Goal: Transaction & Acquisition: Purchase product/service

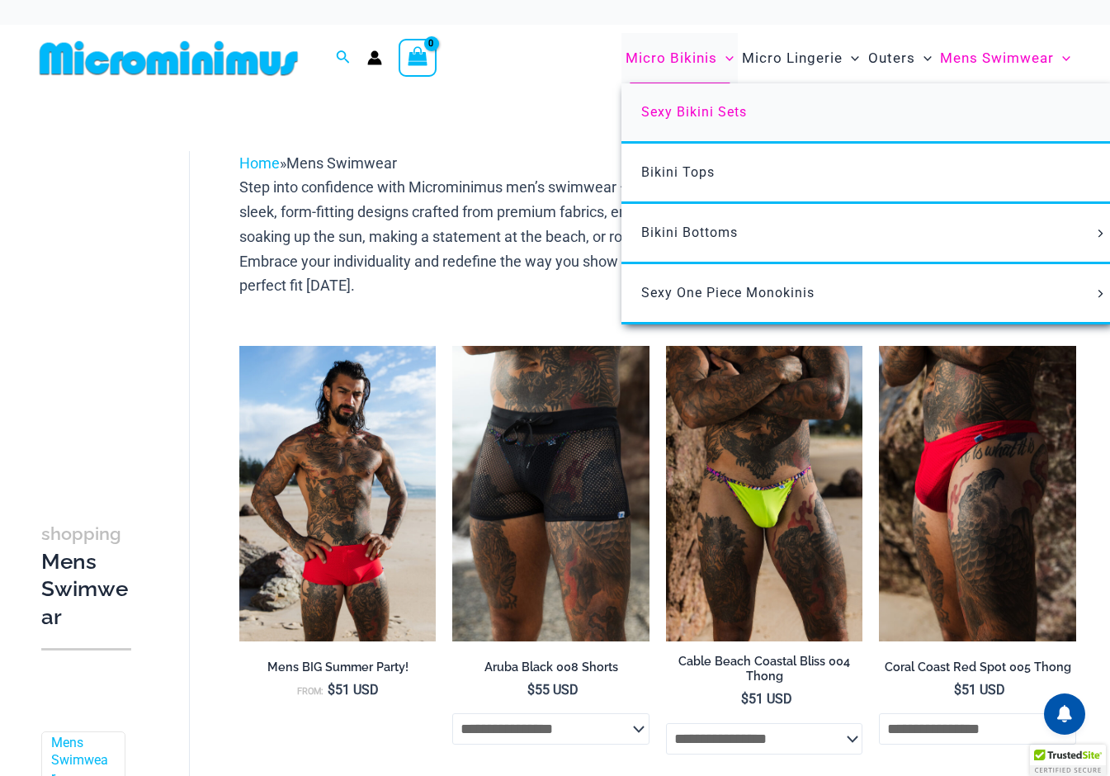
click at [693, 104] on span "Sexy Bikini Sets" at bounding box center [694, 112] width 106 height 16
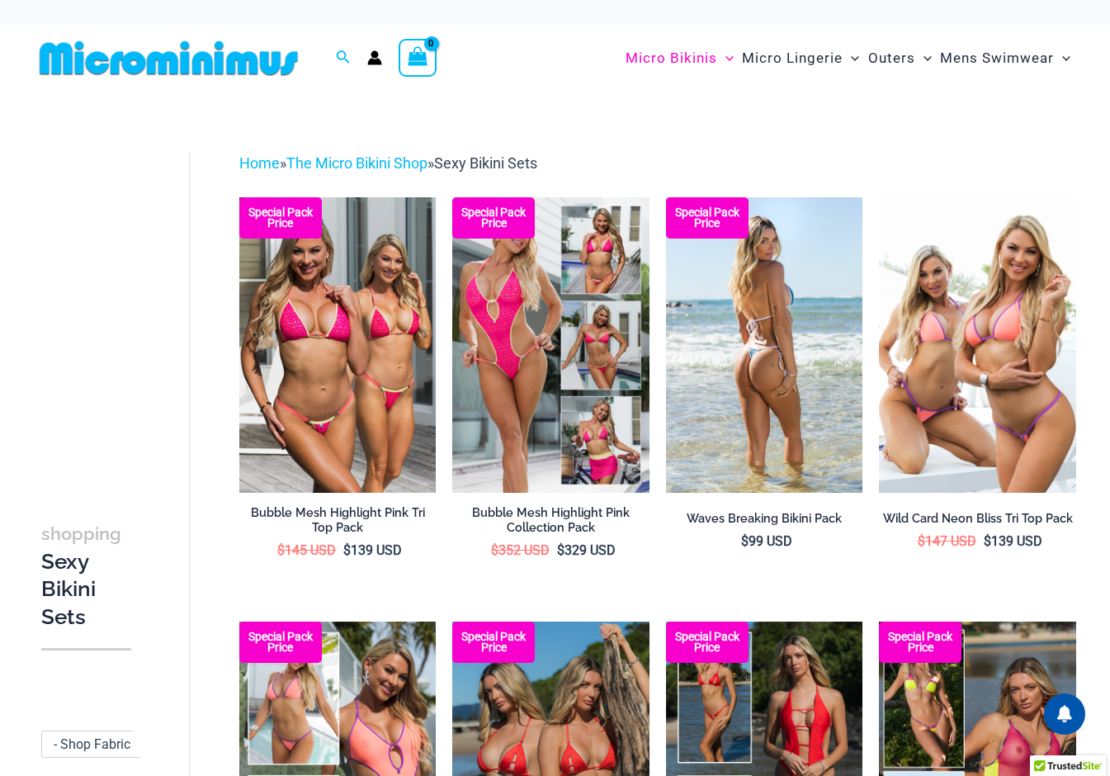
click at [767, 440] on img at bounding box center [764, 344] width 197 height 295
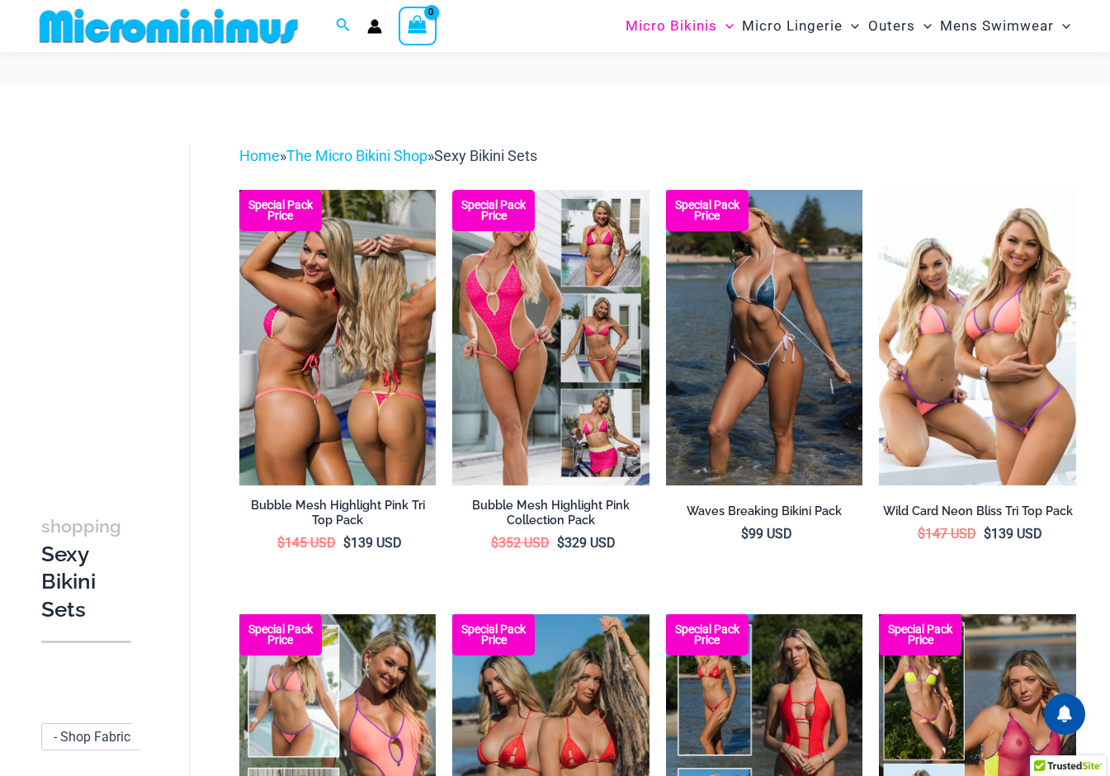
scroll to position [243, 0]
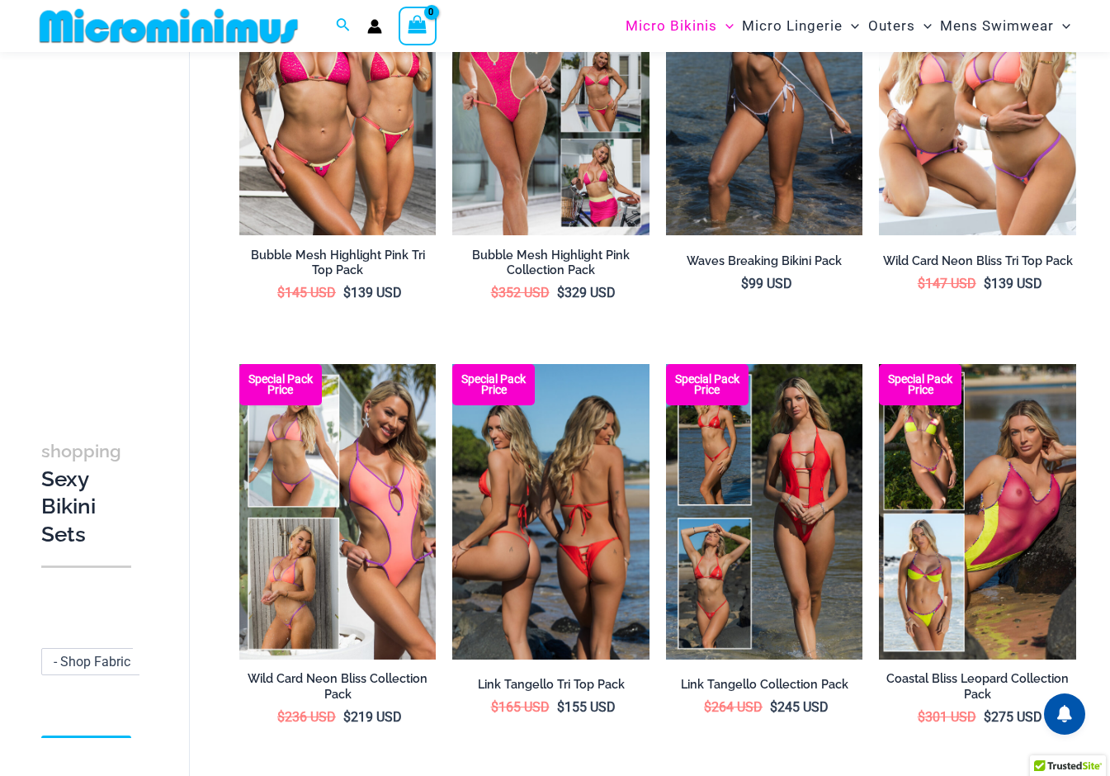
click at [561, 604] on img at bounding box center [550, 511] width 197 height 295
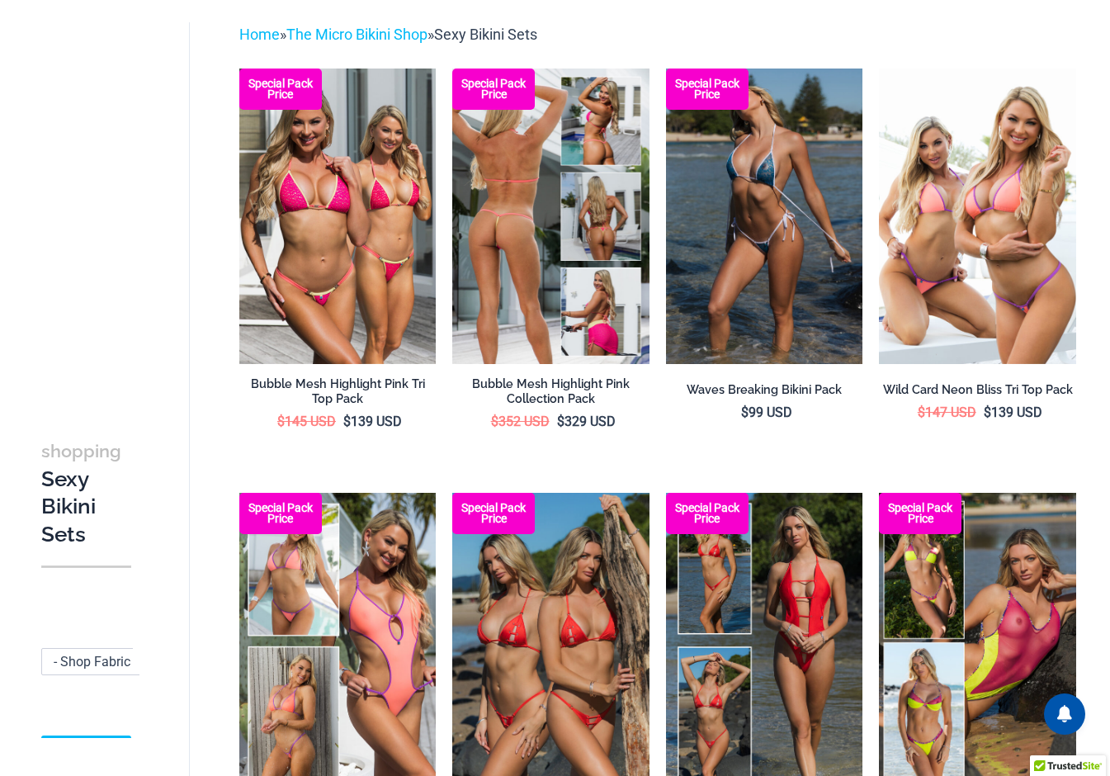
scroll to position [0, 0]
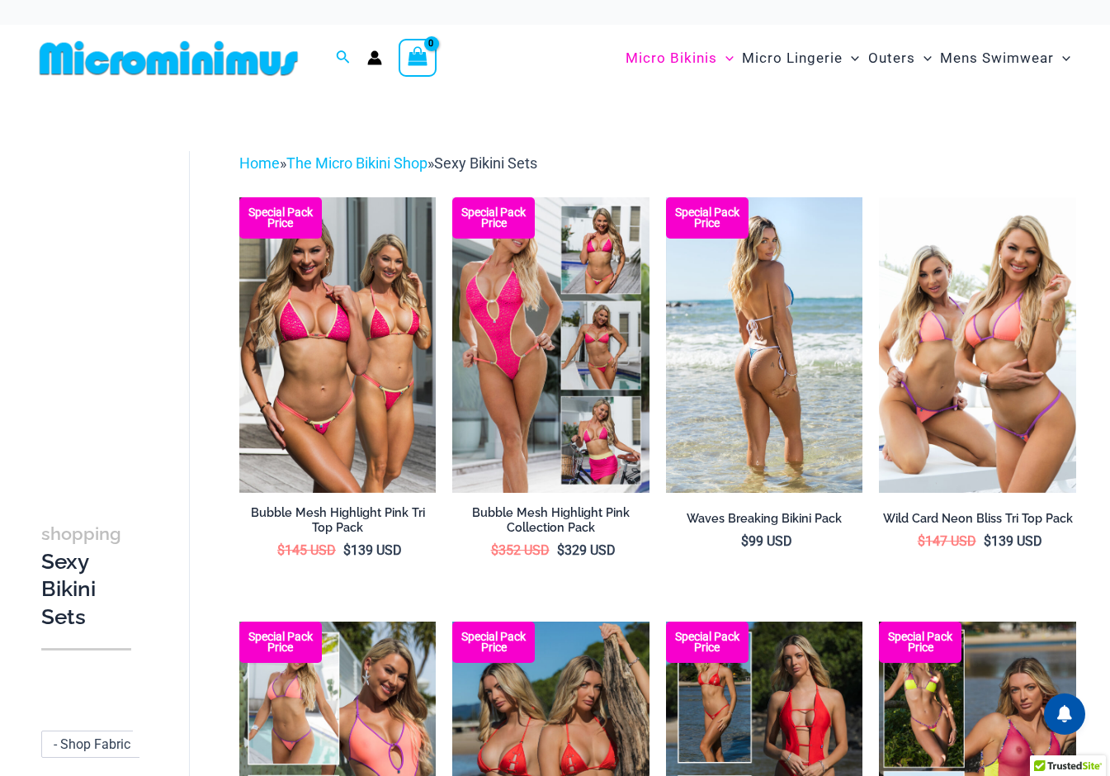
click at [767, 441] on img at bounding box center [764, 344] width 197 height 295
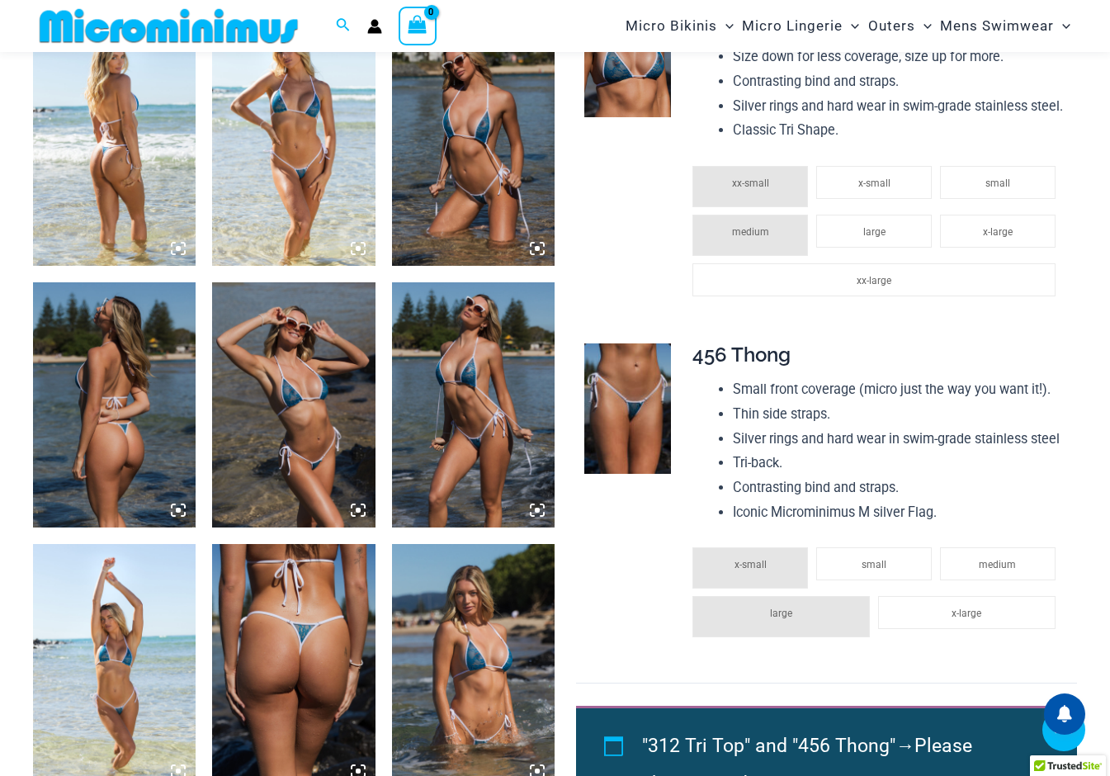
scroll to position [919, 0]
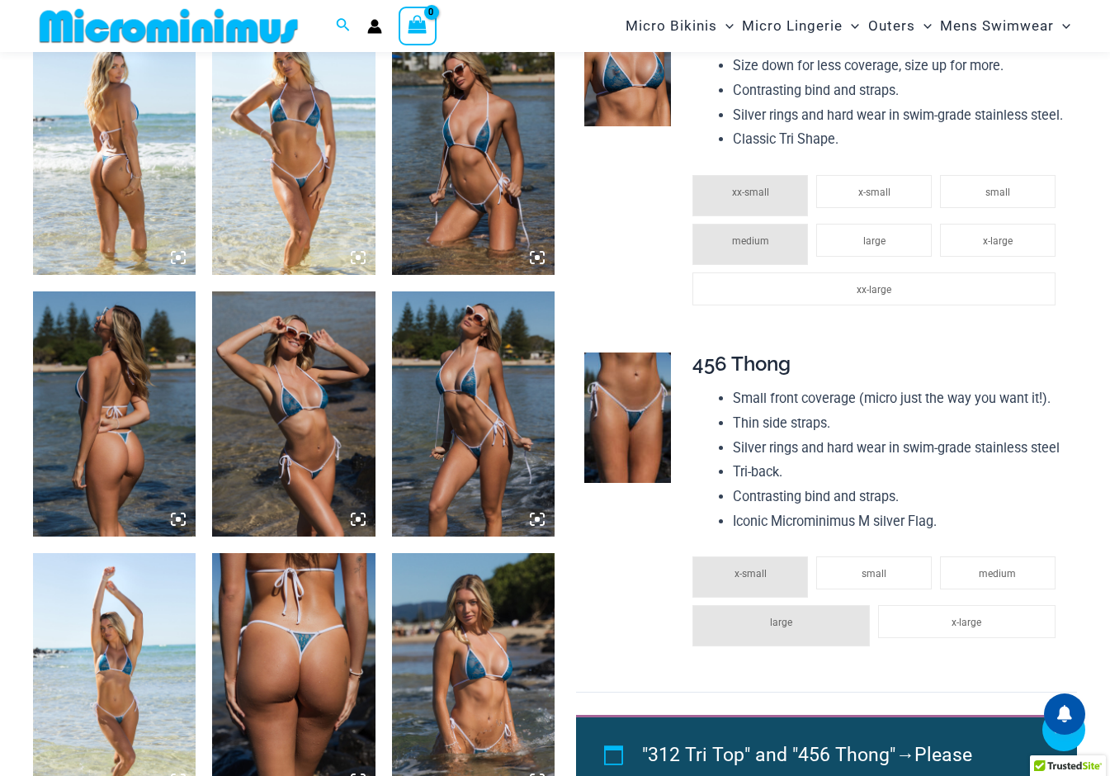
click at [156, 172] on img at bounding box center [114, 153] width 163 height 244
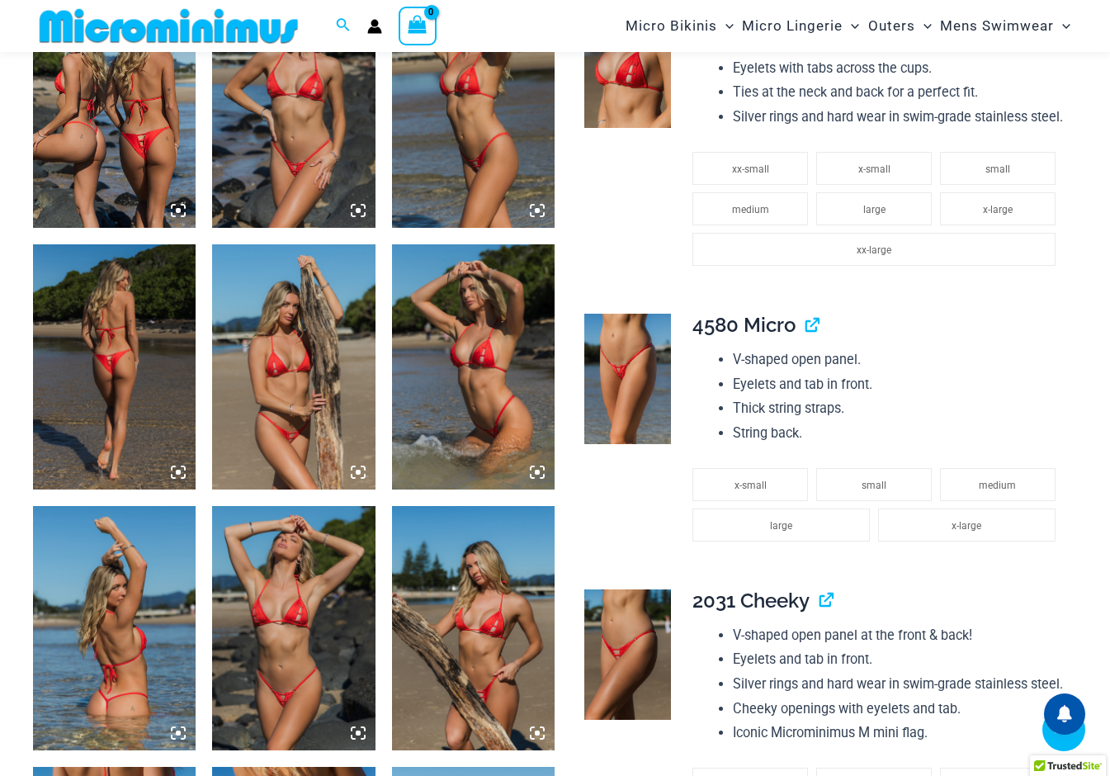
scroll to position [909, 0]
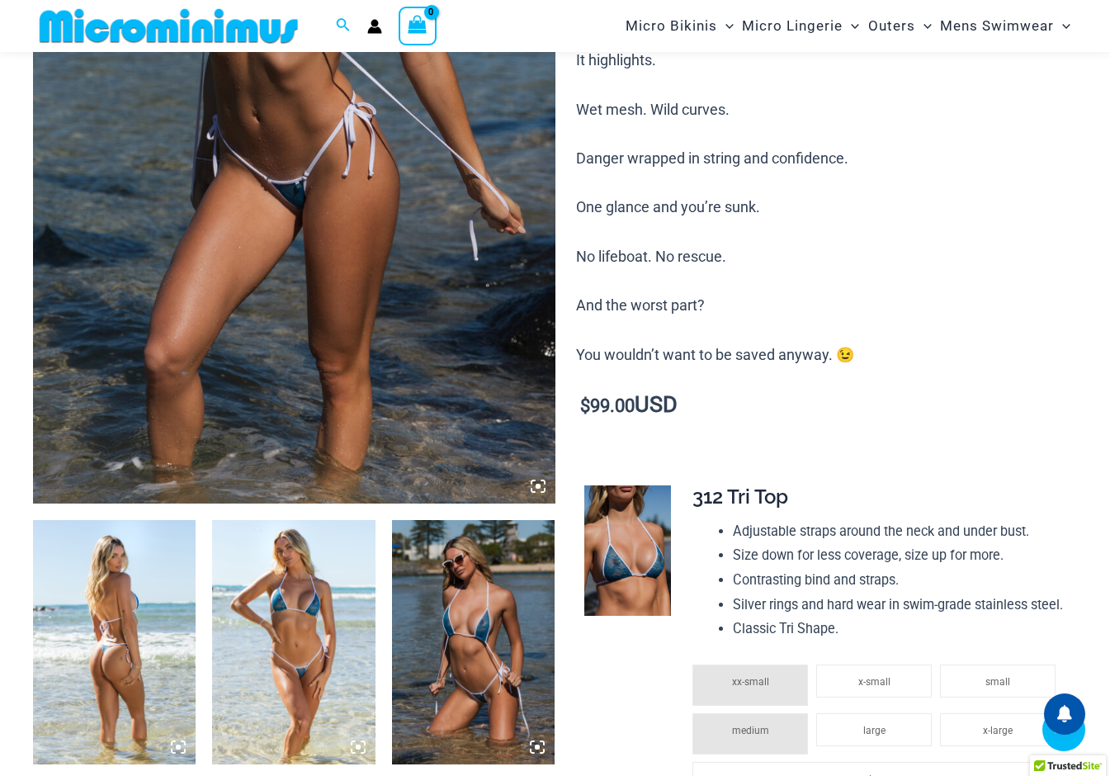
scroll to position [974, 0]
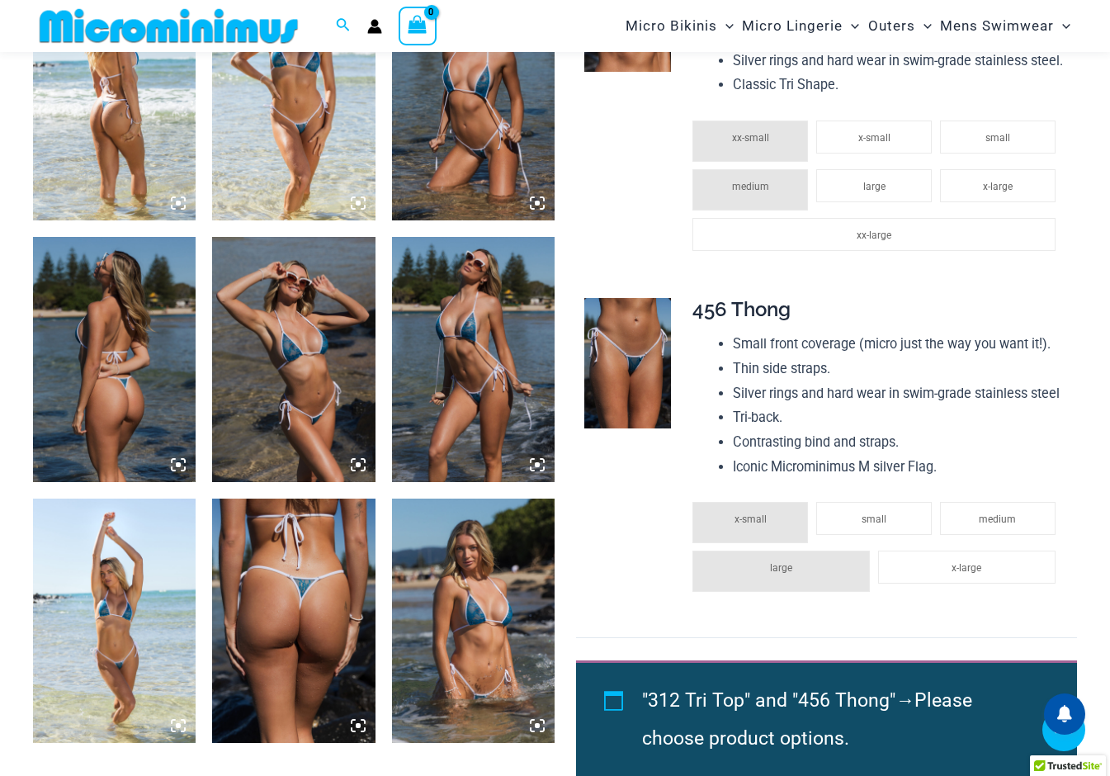
click at [502, 632] on img at bounding box center [473, 620] width 163 height 244
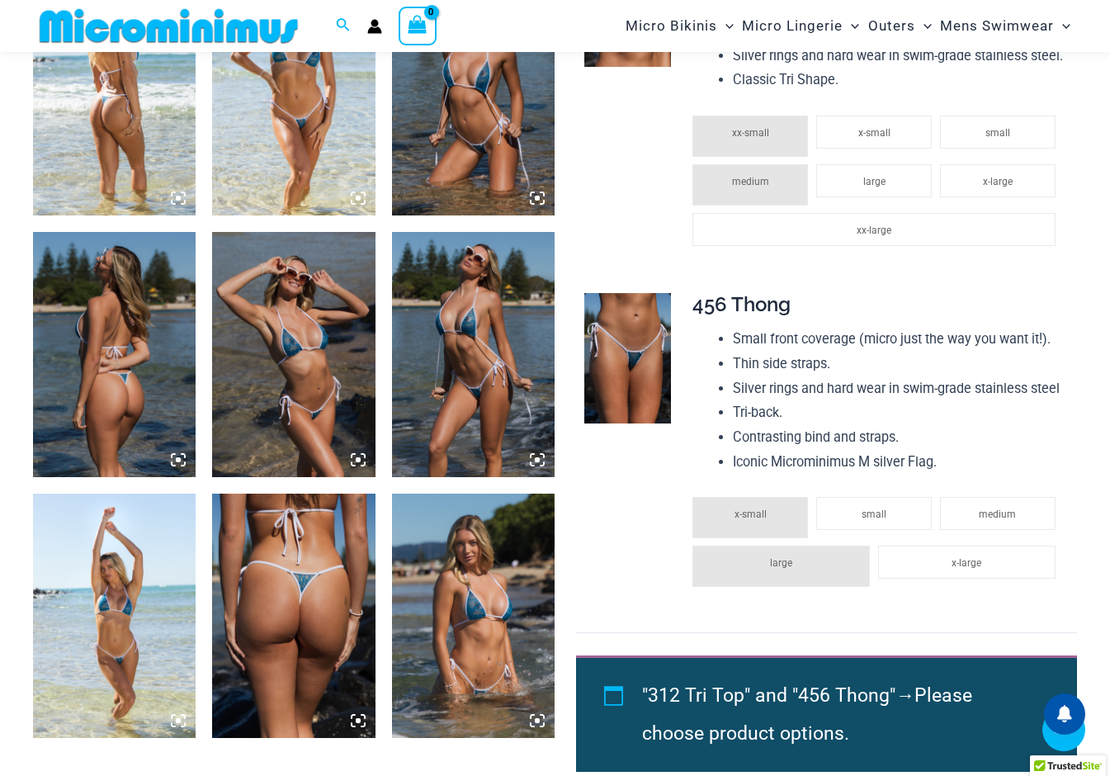
scroll to position [988, 0]
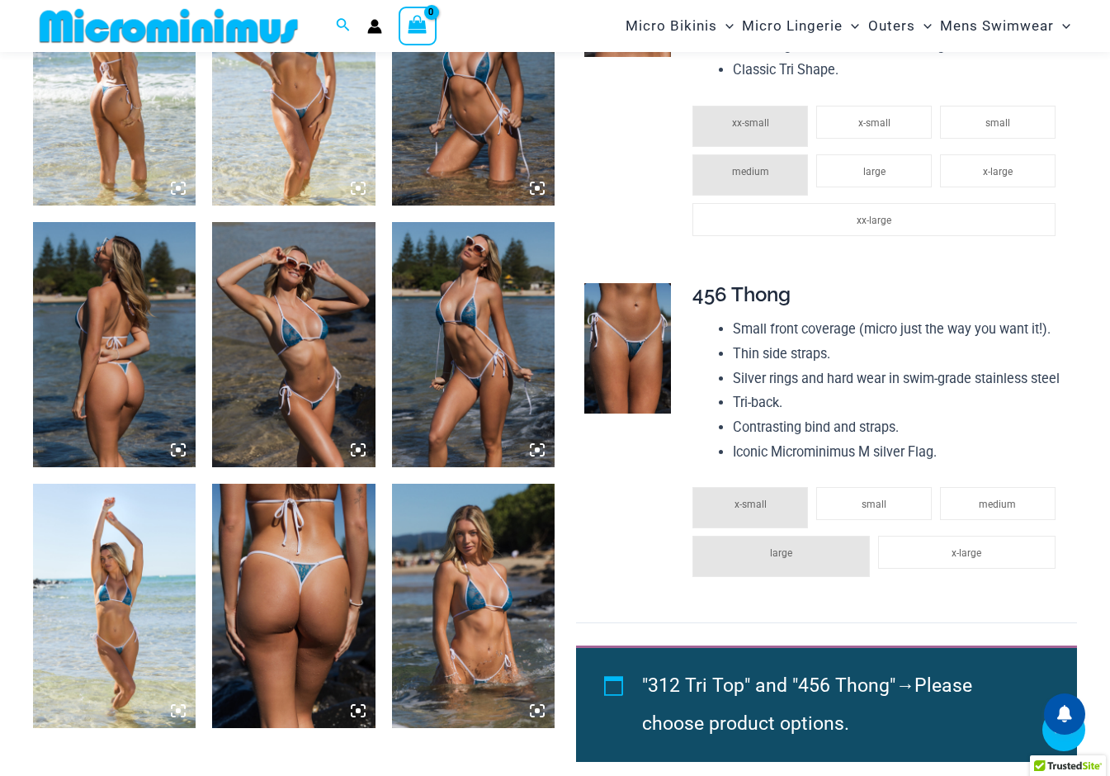
click at [540, 710] on icon at bounding box center [537, 710] width 15 height 15
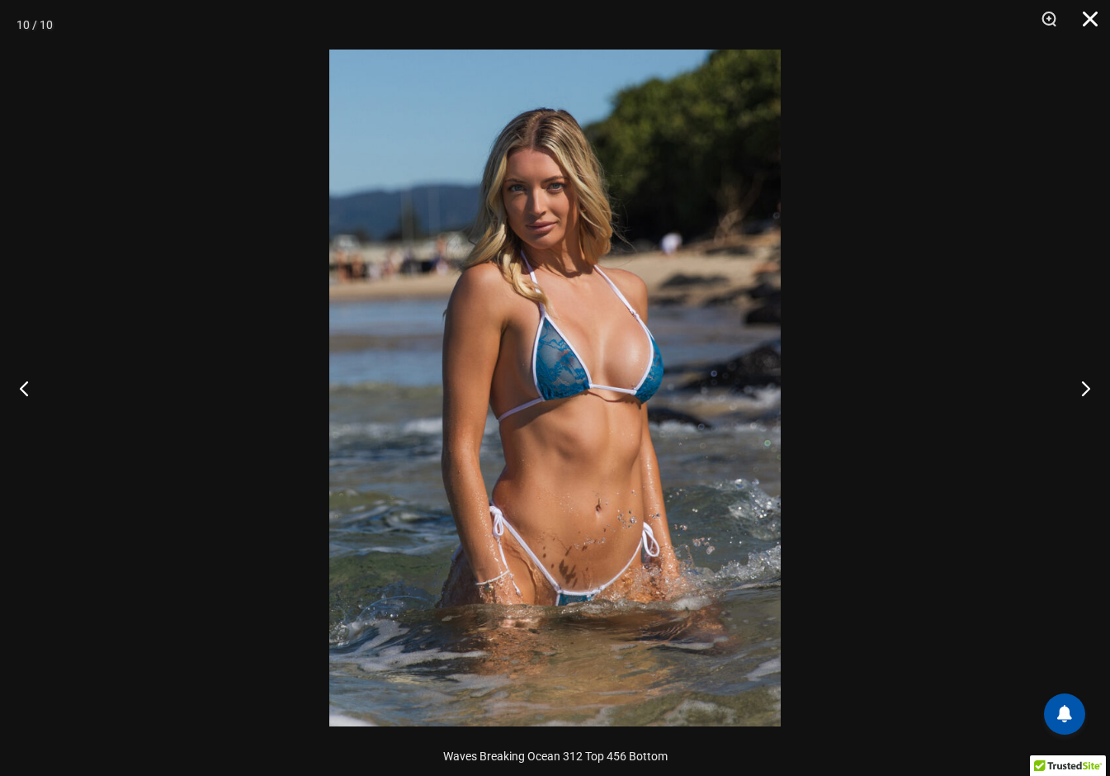
click at [1078, 16] on button "Close" at bounding box center [1084, 25] width 41 height 50
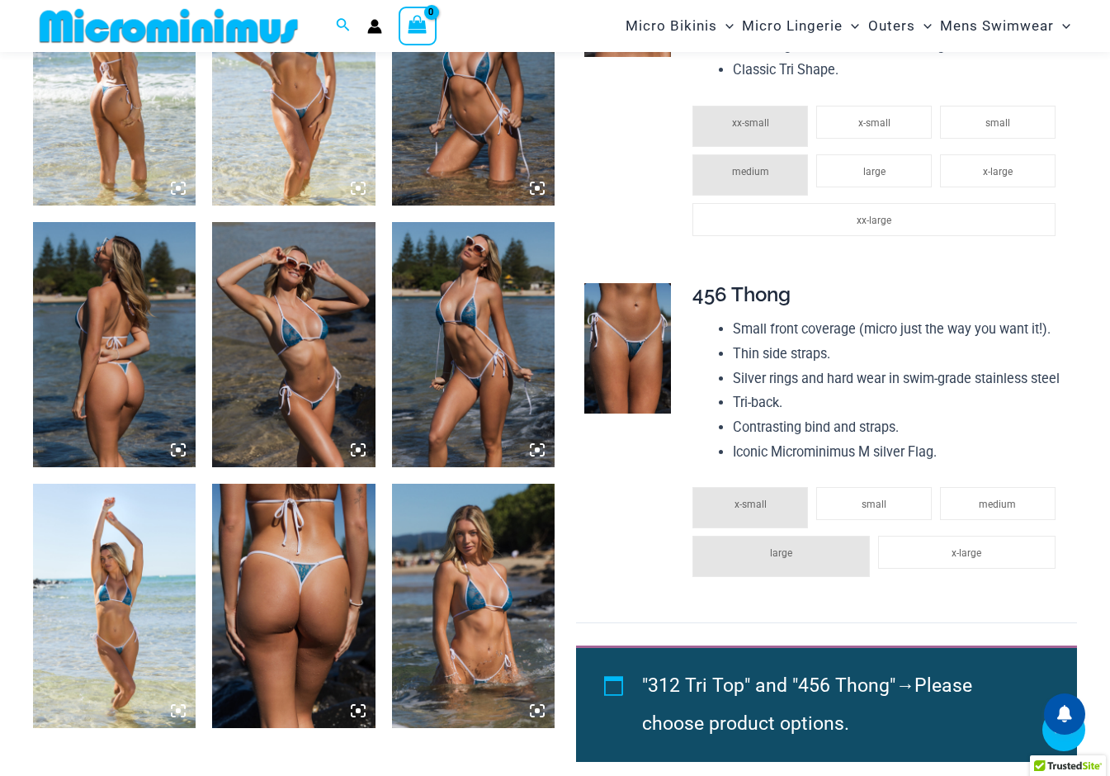
click at [150, 599] on img at bounding box center [114, 605] width 163 height 244
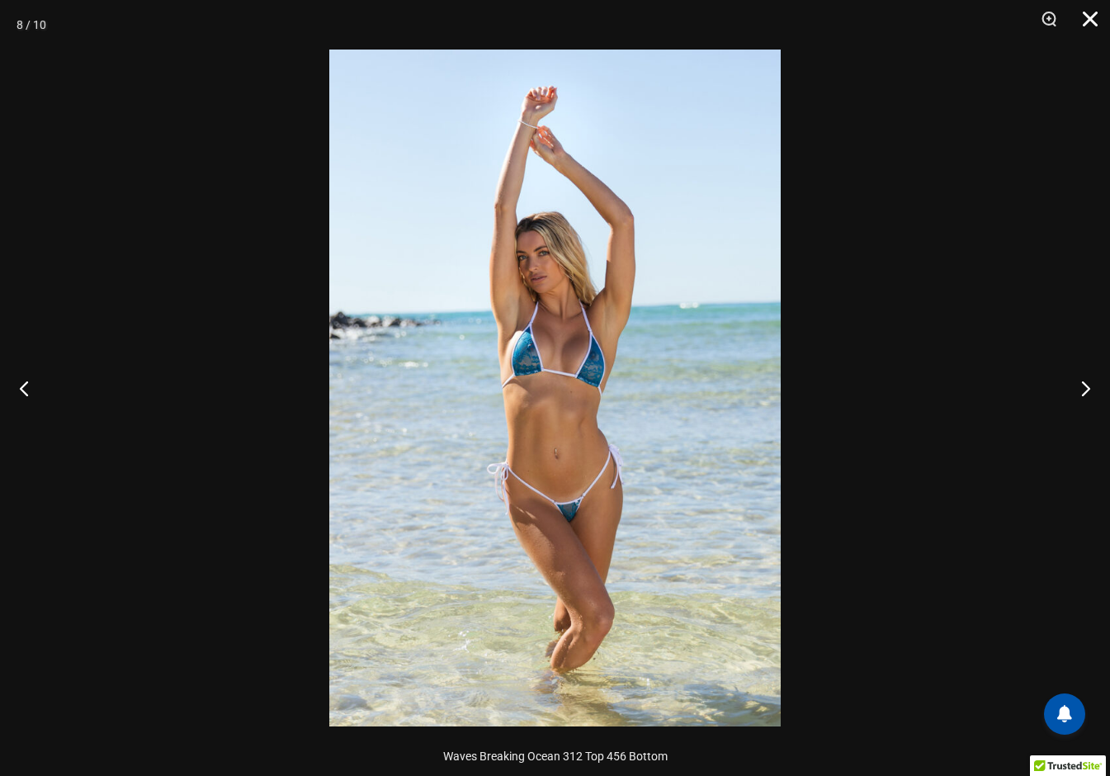
click at [1098, 20] on button "Close" at bounding box center [1084, 25] width 41 height 50
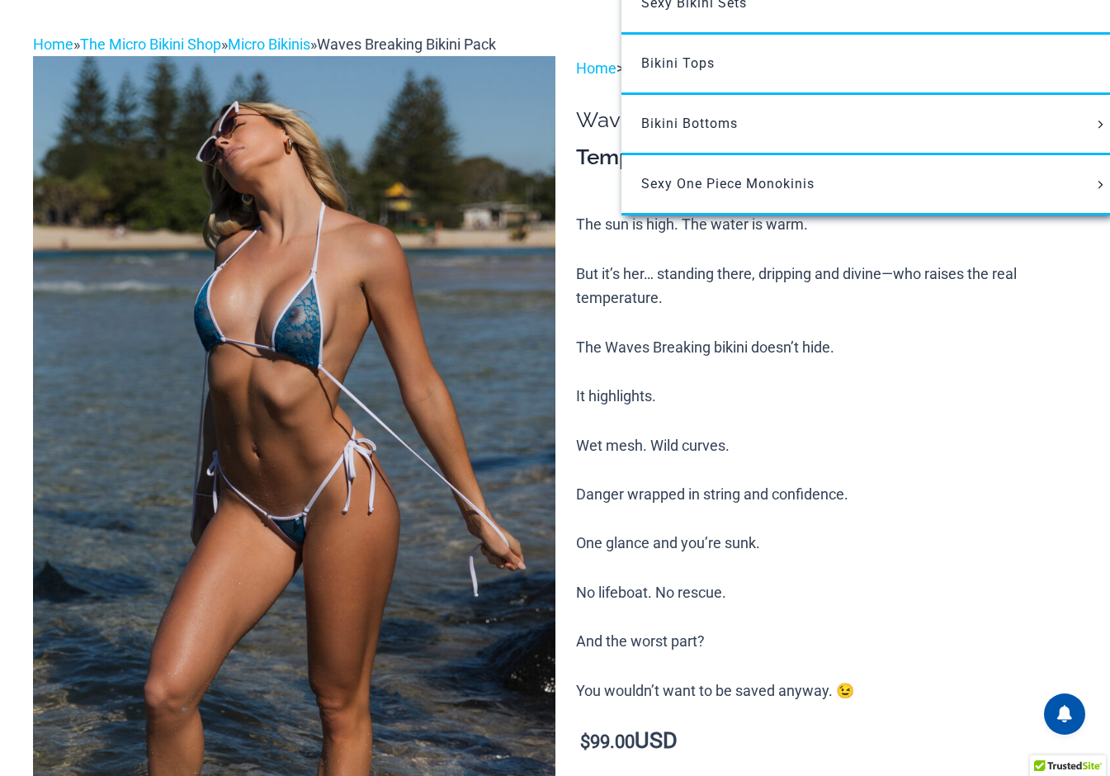
scroll to position [0, 0]
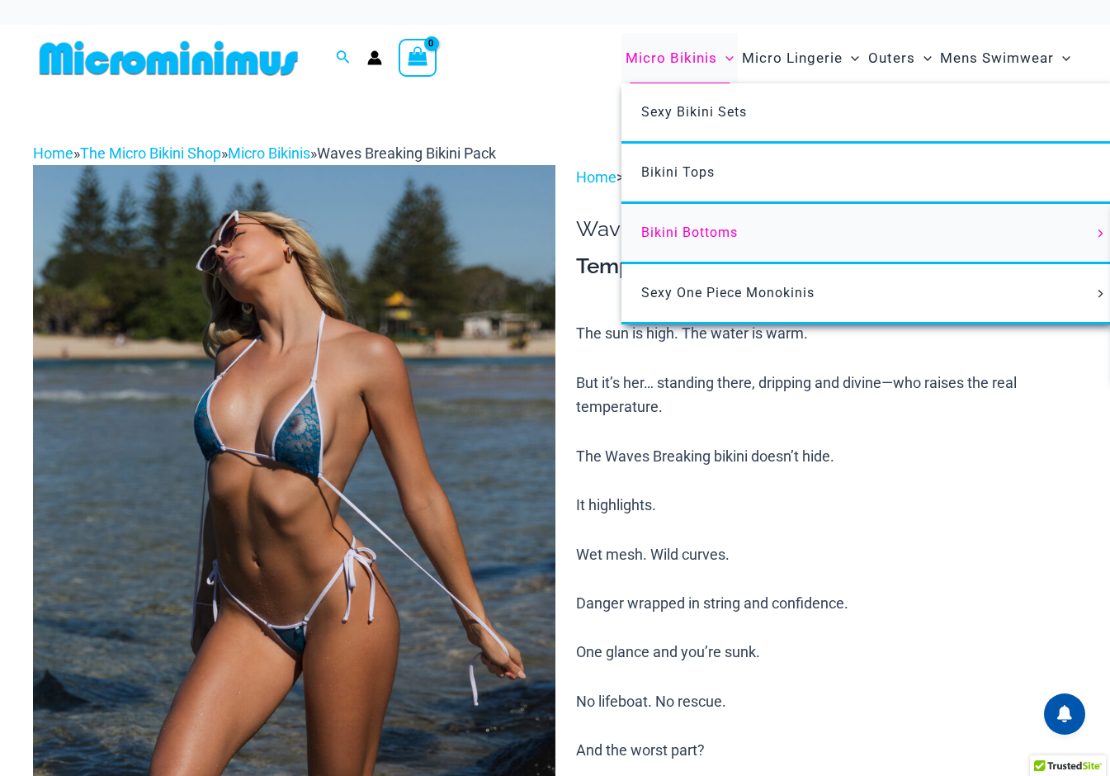
click at [701, 243] on link "Bikini Bottoms" at bounding box center [866, 234] width 491 height 60
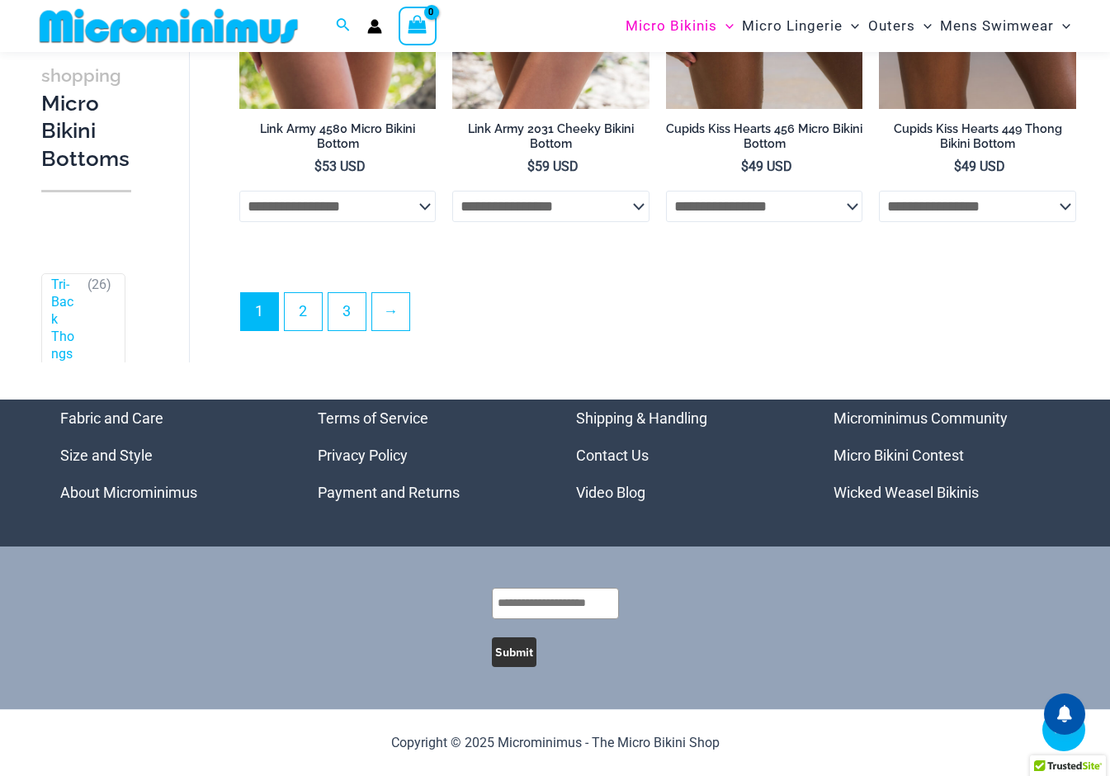
scroll to position [4391, 0]
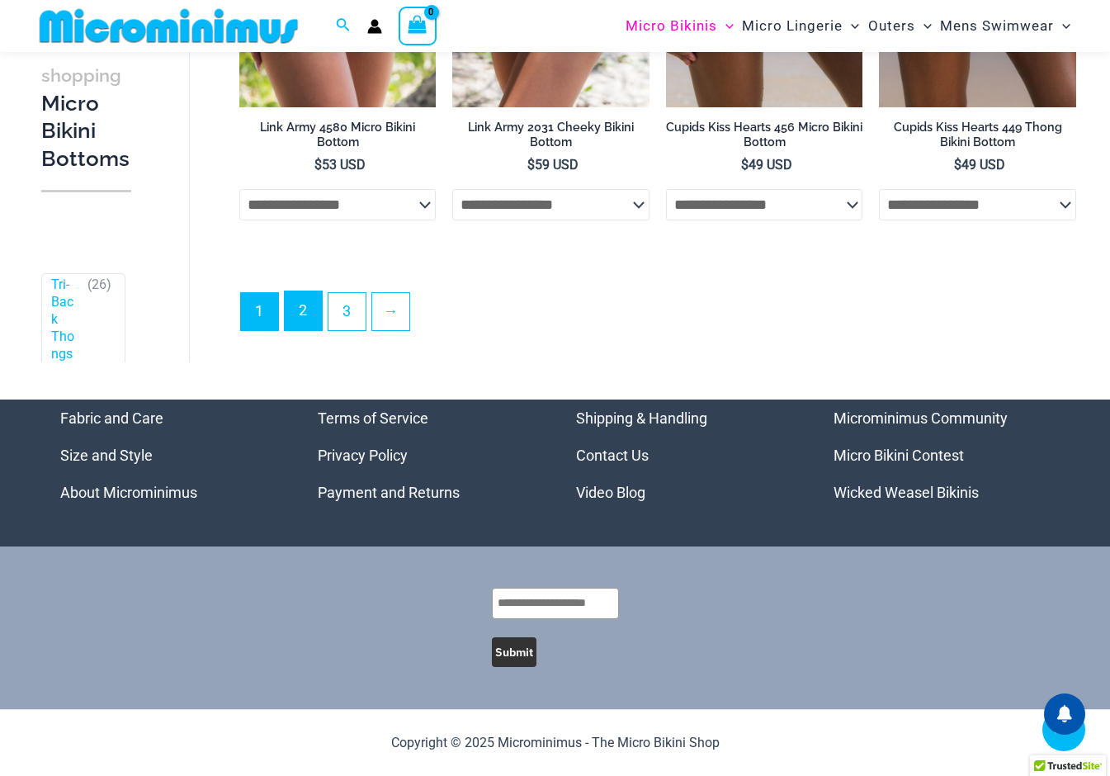
click at [307, 310] on link "2" at bounding box center [303, 310] width 37 height 39
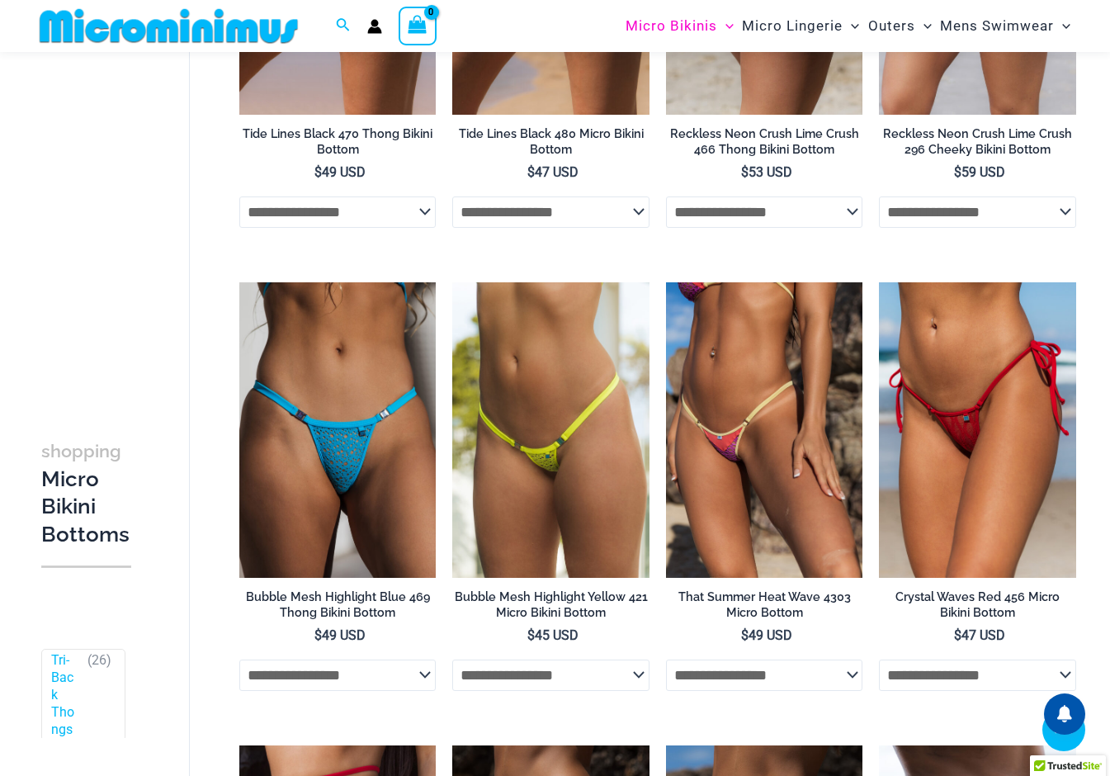
scroll to position [1621, 0]
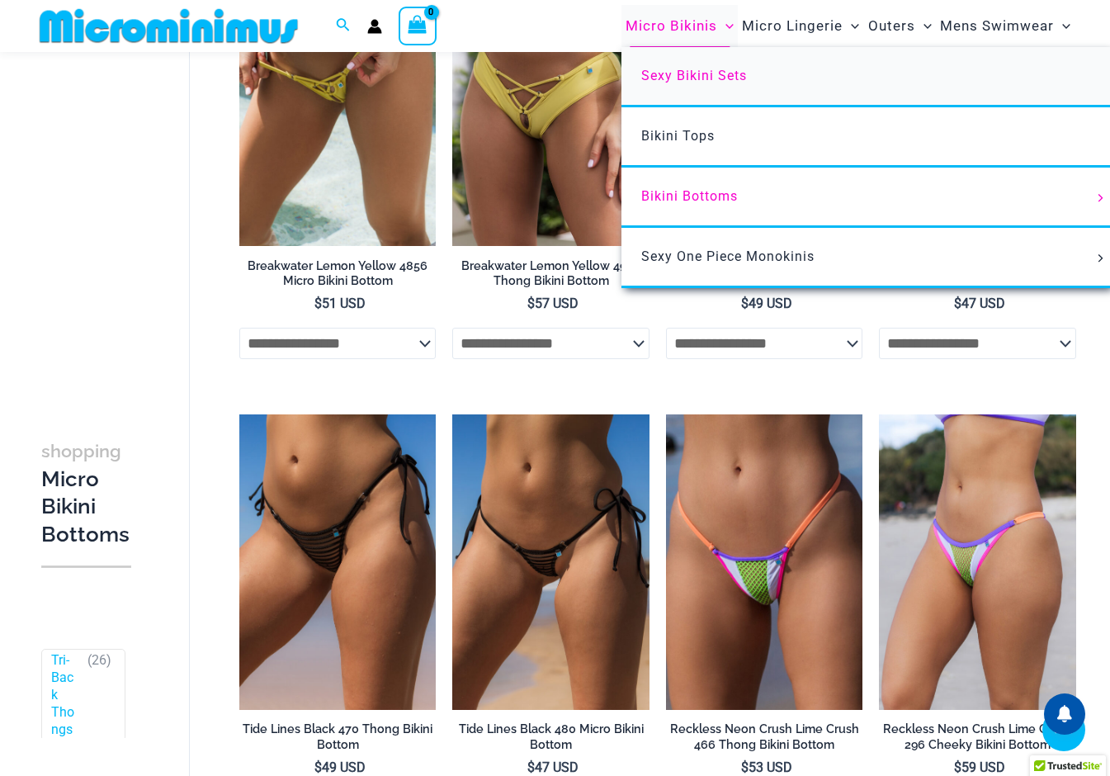
click at [686, 79] on span "Sexy Bikini Sets" at bounding box center [694, 76] width 106 height 16
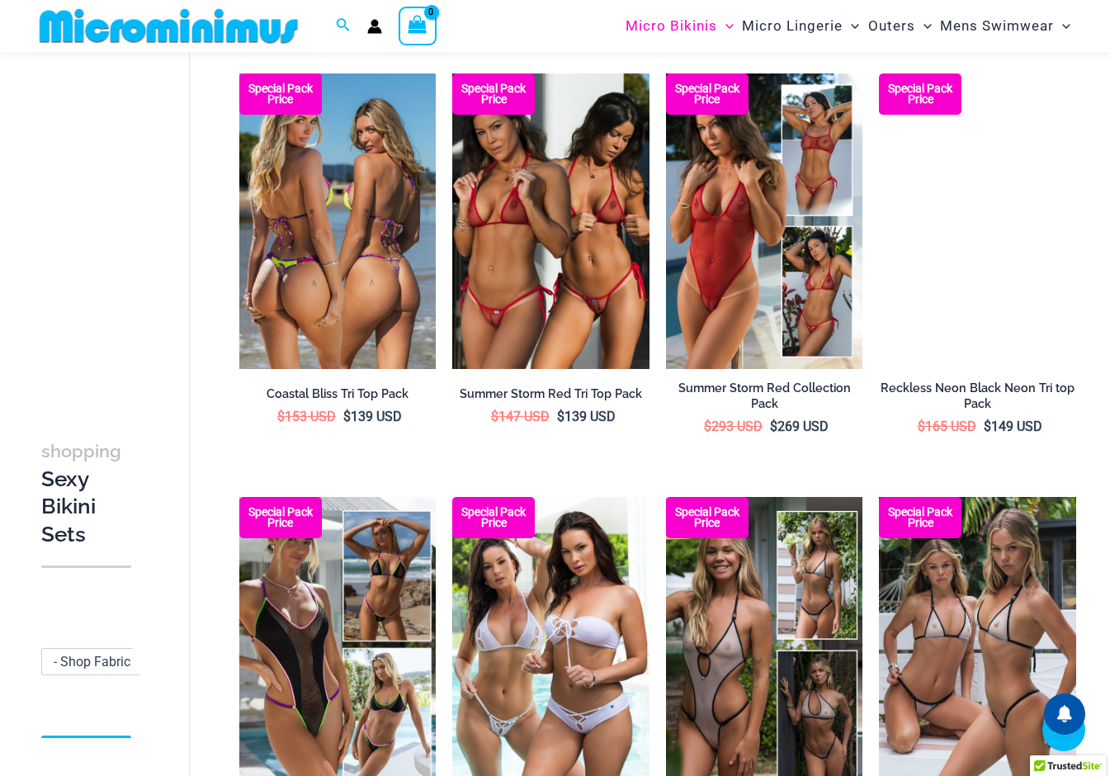
scroll to position [958, 0]
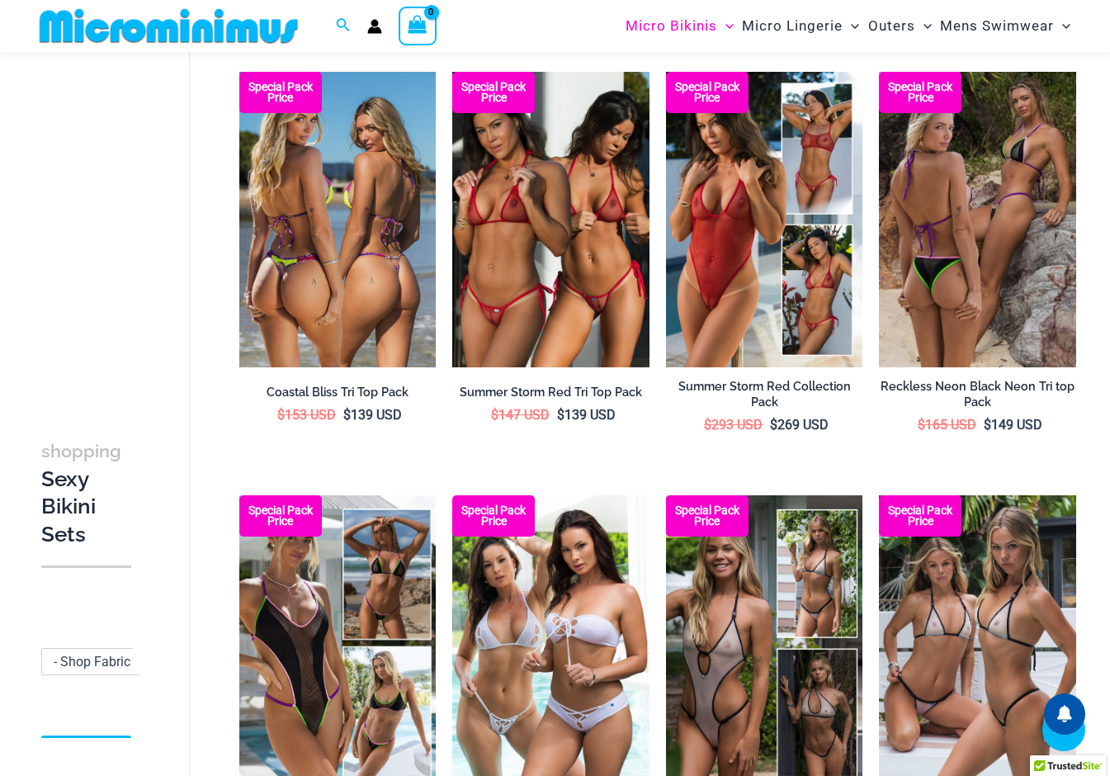
click at [388, 391] on h2 "Coastal Bliss Tri Top Pack" at bounding box center [337, 392] width 197 height 16
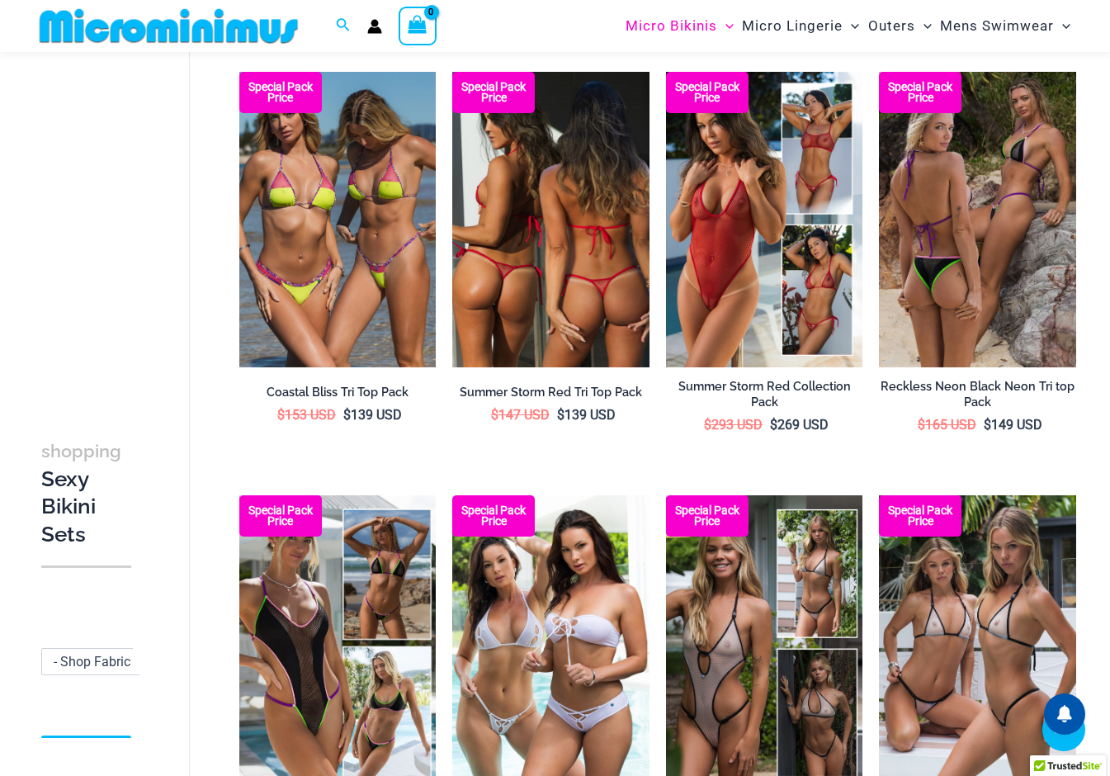
scroll to position [954, 0]
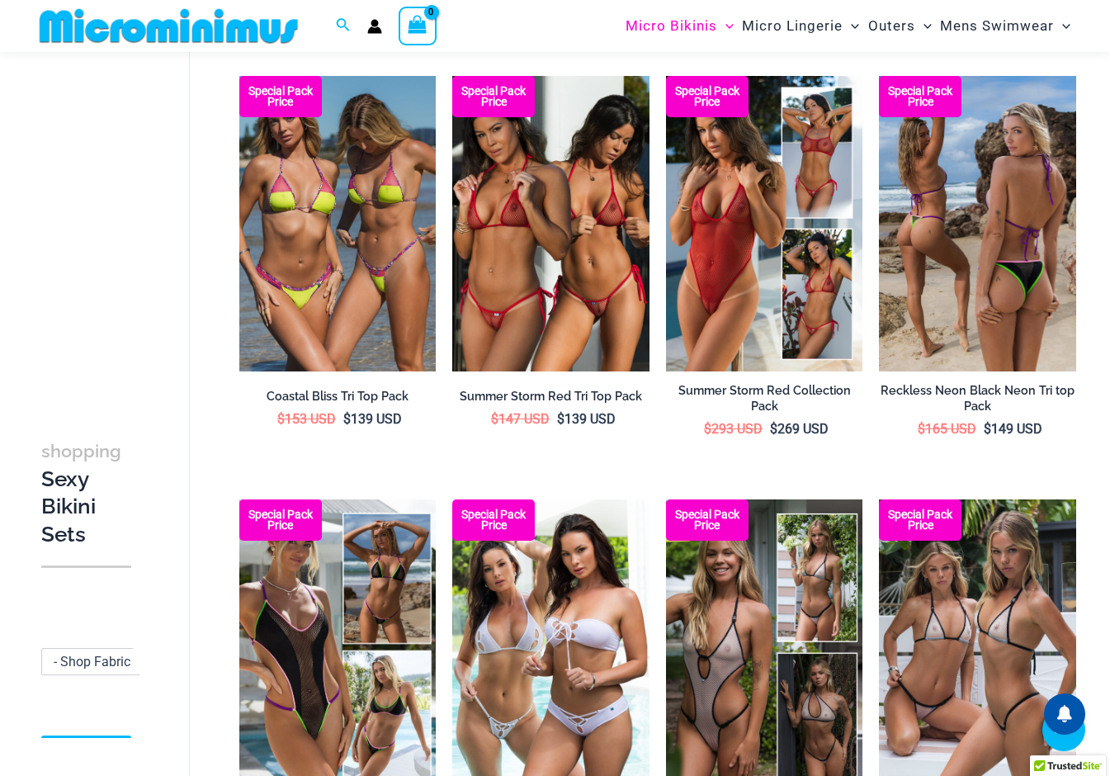
click at [981, 315] on img at bounding box center [977, 223] width 197 height 295
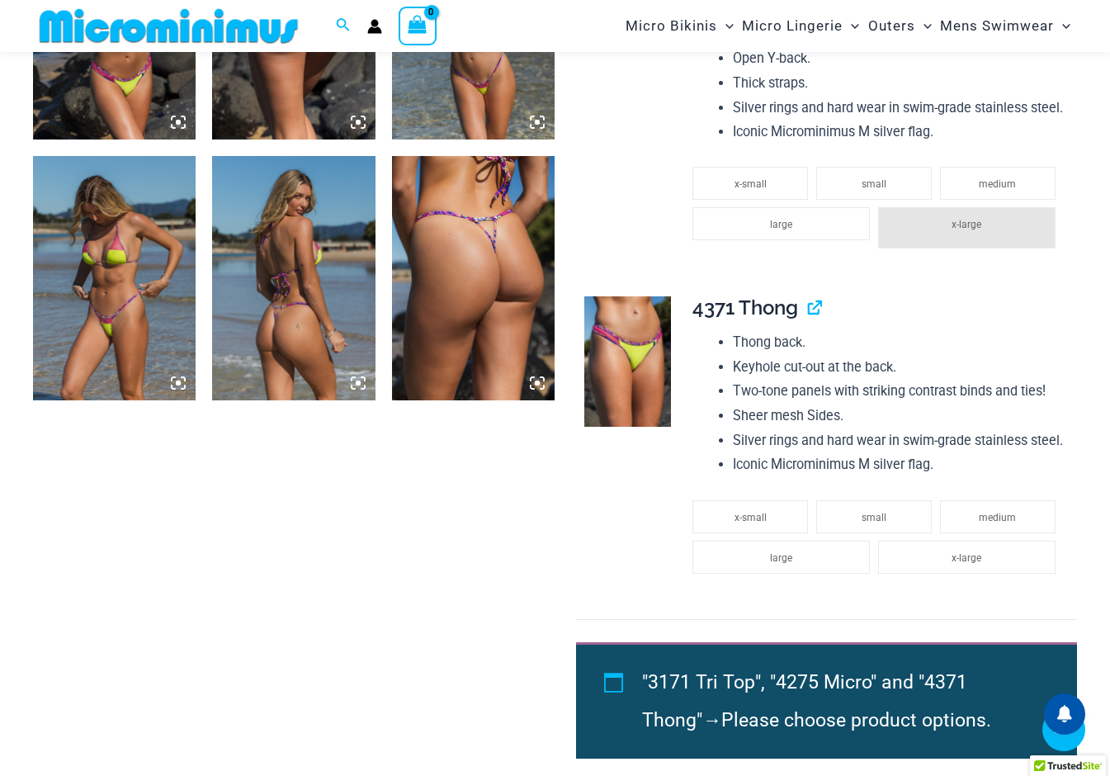
scroll to position [1171, 0]
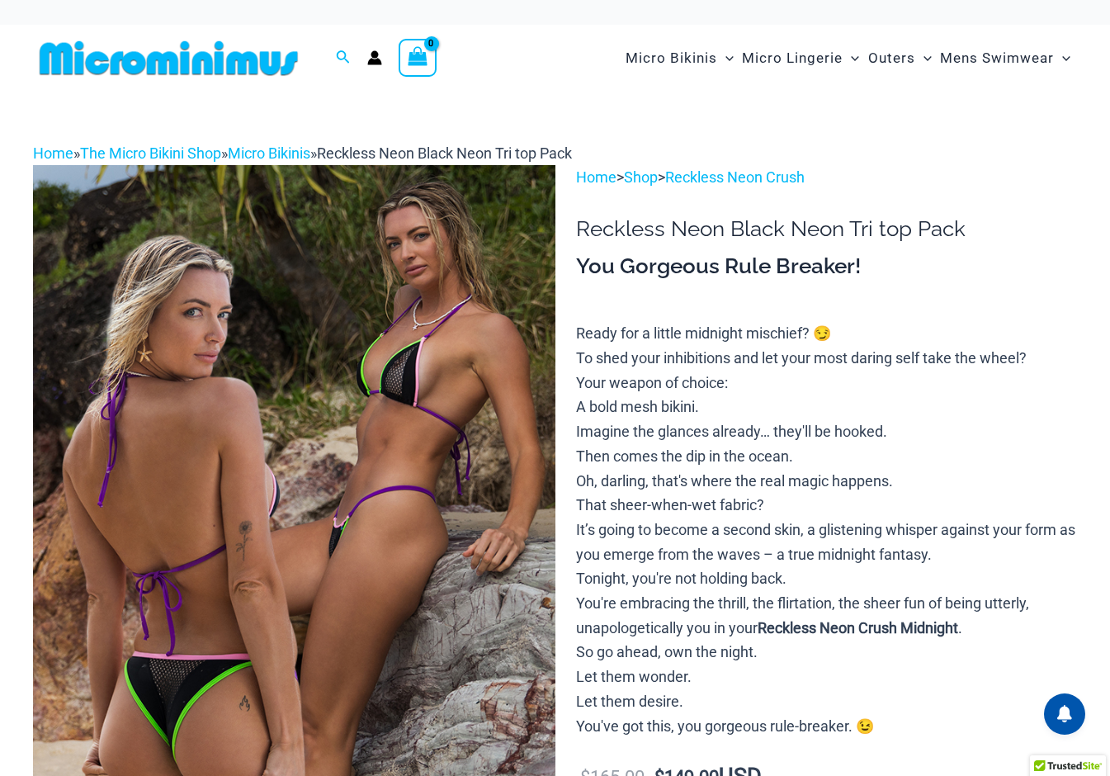
scroll to position [509, 0]
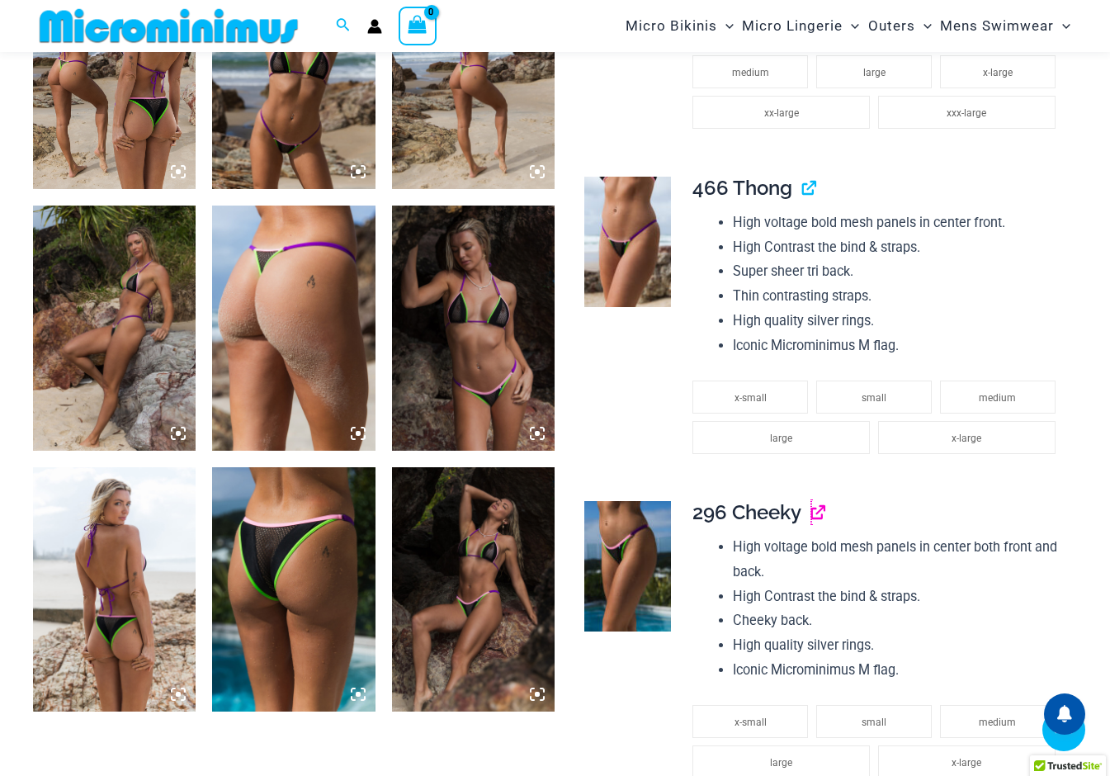
scroll to position [947, 0]
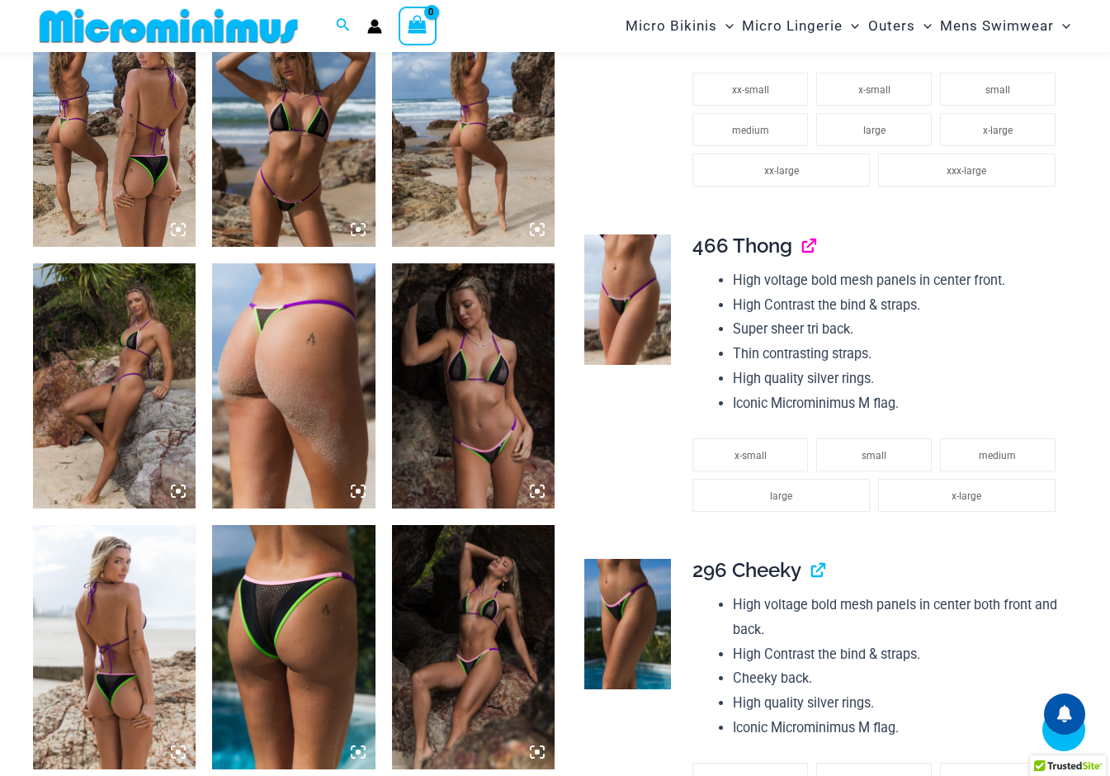
click at [802, 249] on link "View product" at bounding box center [802, 245] width 0 height 24
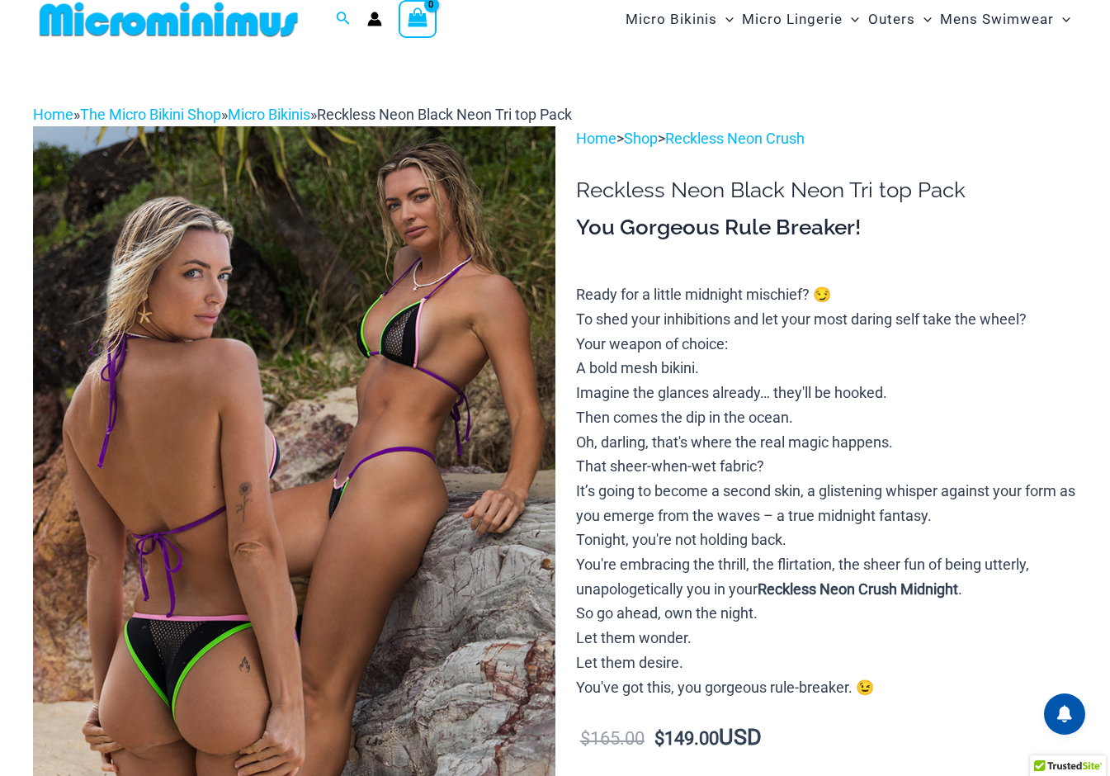
scroll to position [0, 0]
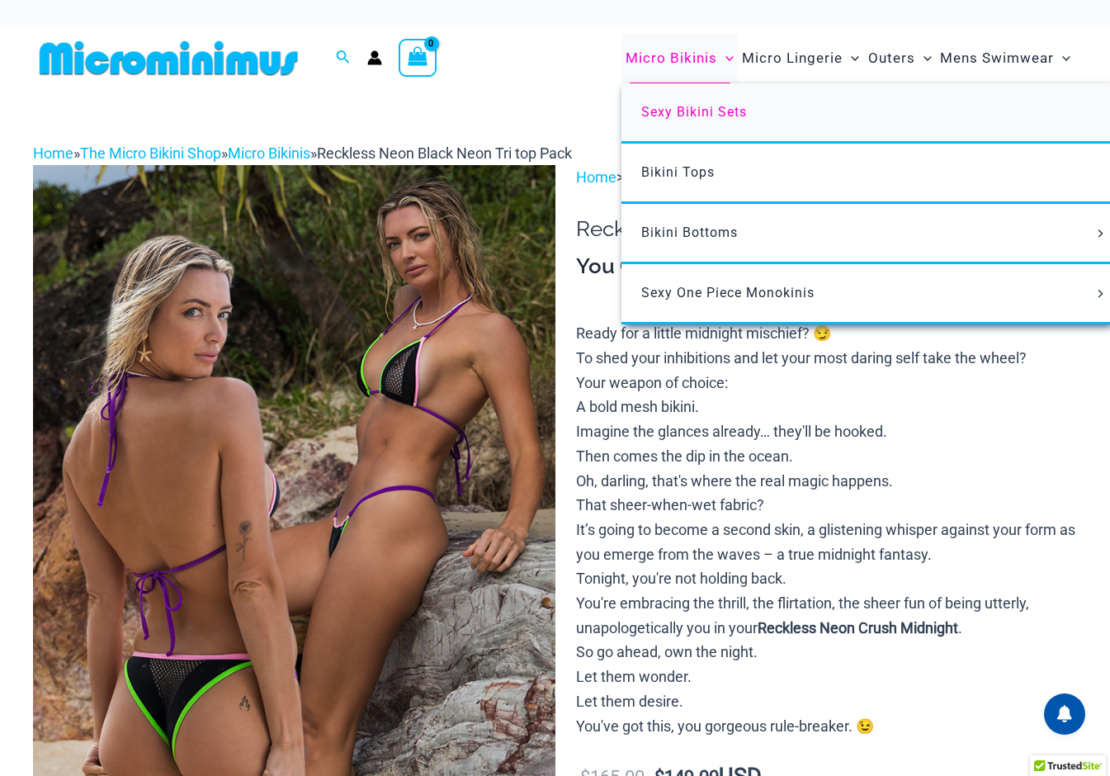
click at [680, 113] on span "Sexy Bikini Sets" at bounding box center [694, 112] width 106 height 16
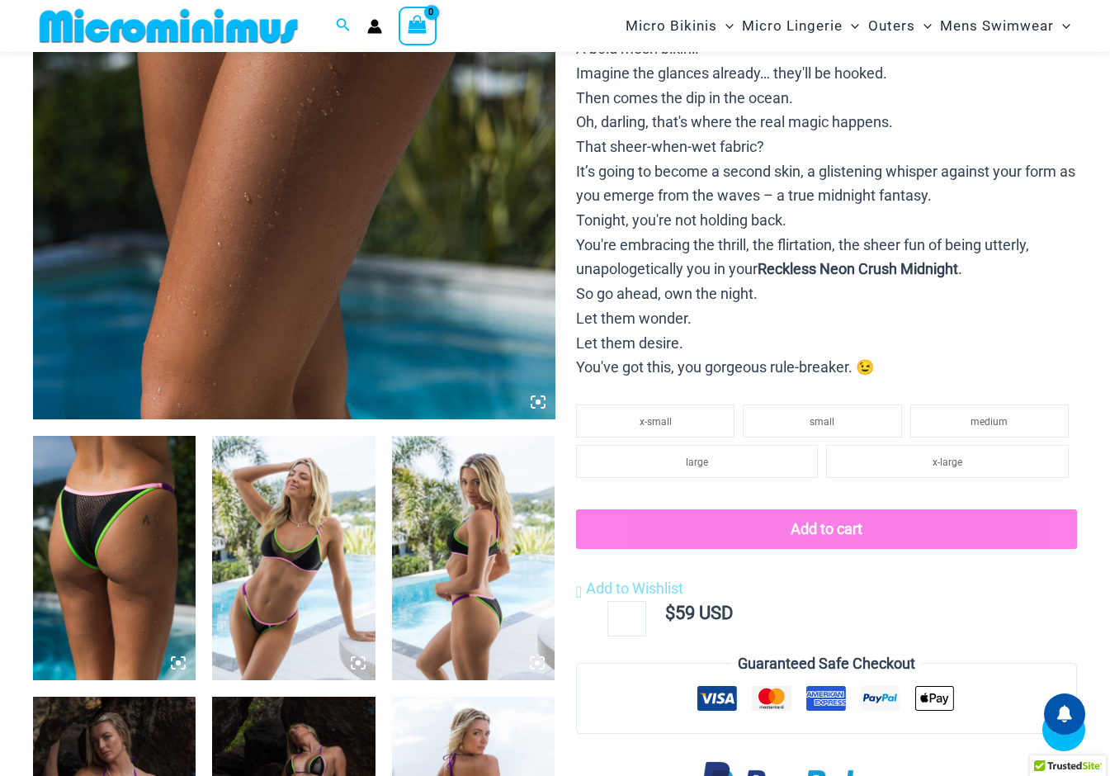
scroll to position [536, 0]
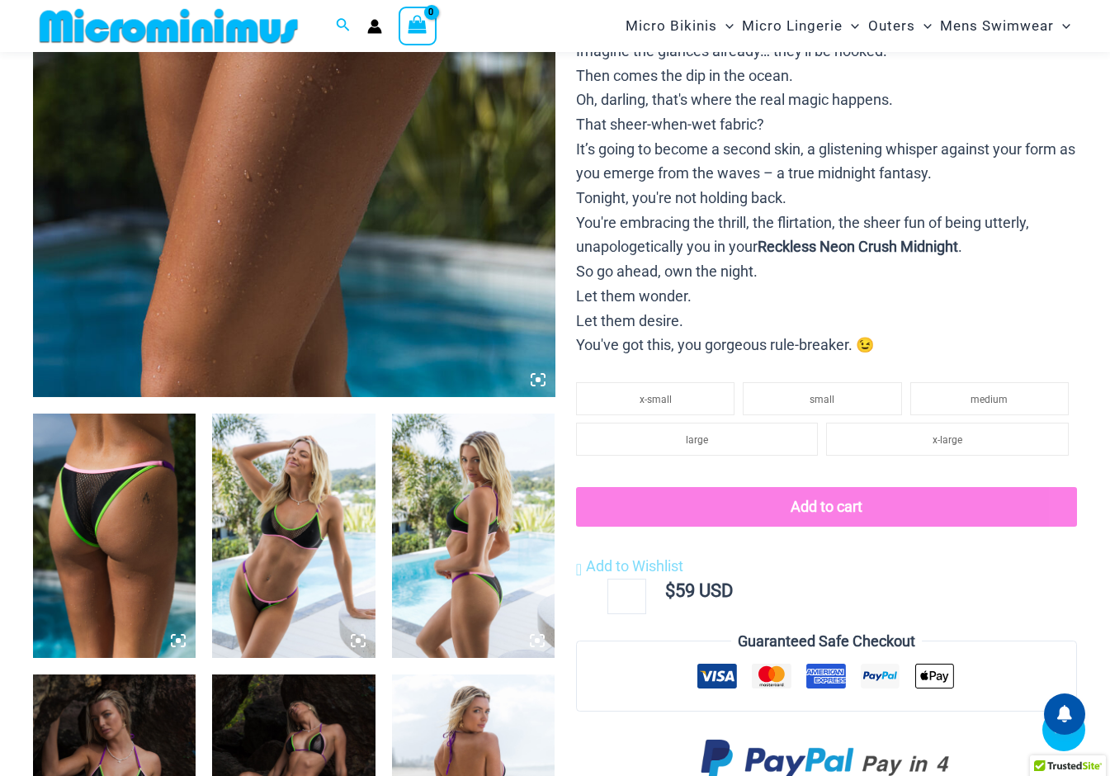
click at [357, 633] on icon at bounding box center [358, 640] width 15 height 15
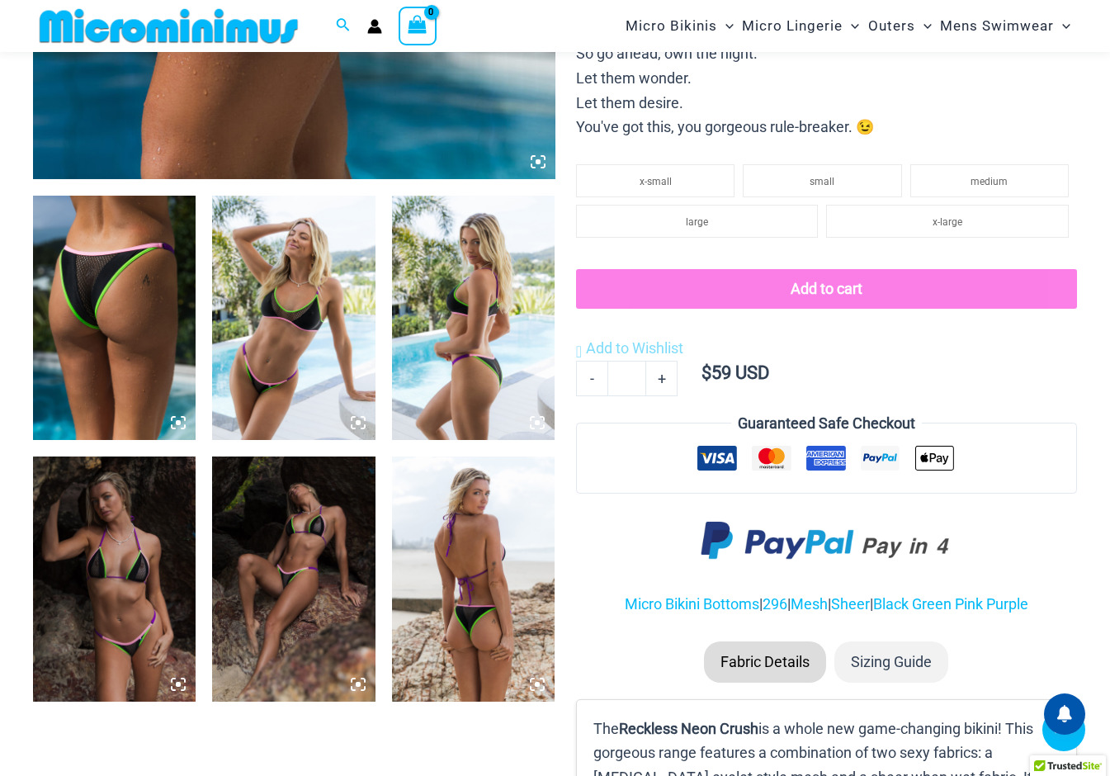
click at [361, 421] on icon at bounding box center [358, 422] width 15 height 15
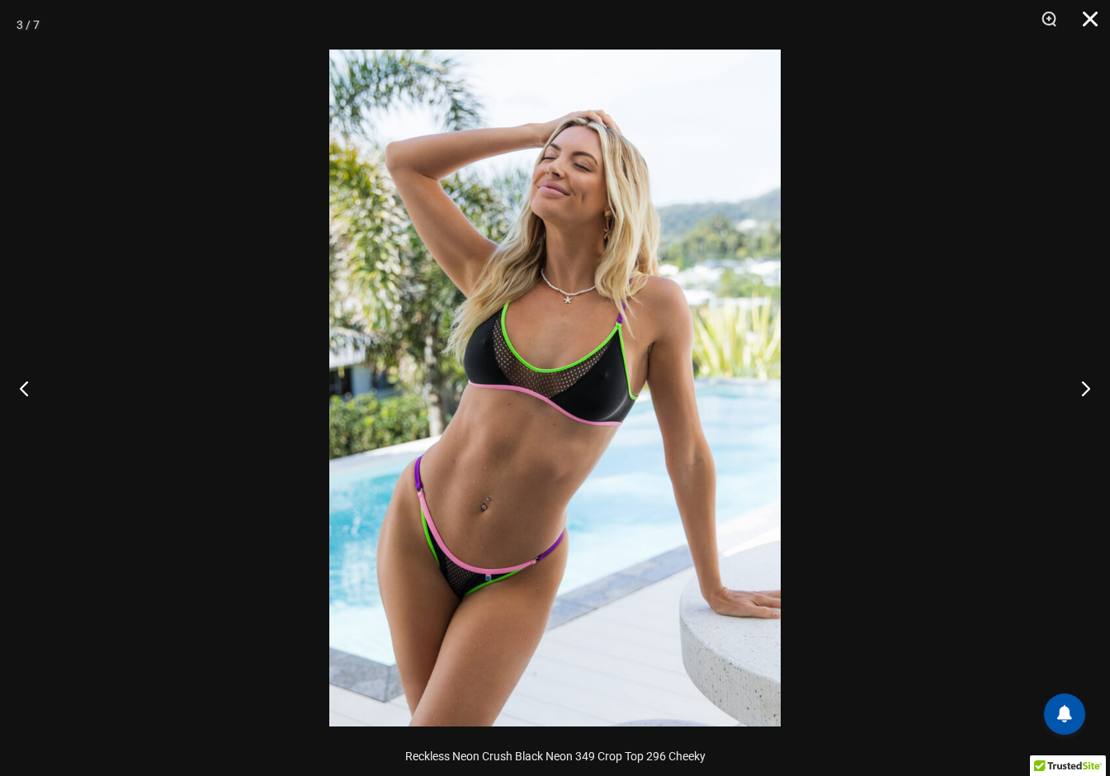
click at [1090, 17] on button "Close" at bounding box center [1084, 25] width 41 height 50
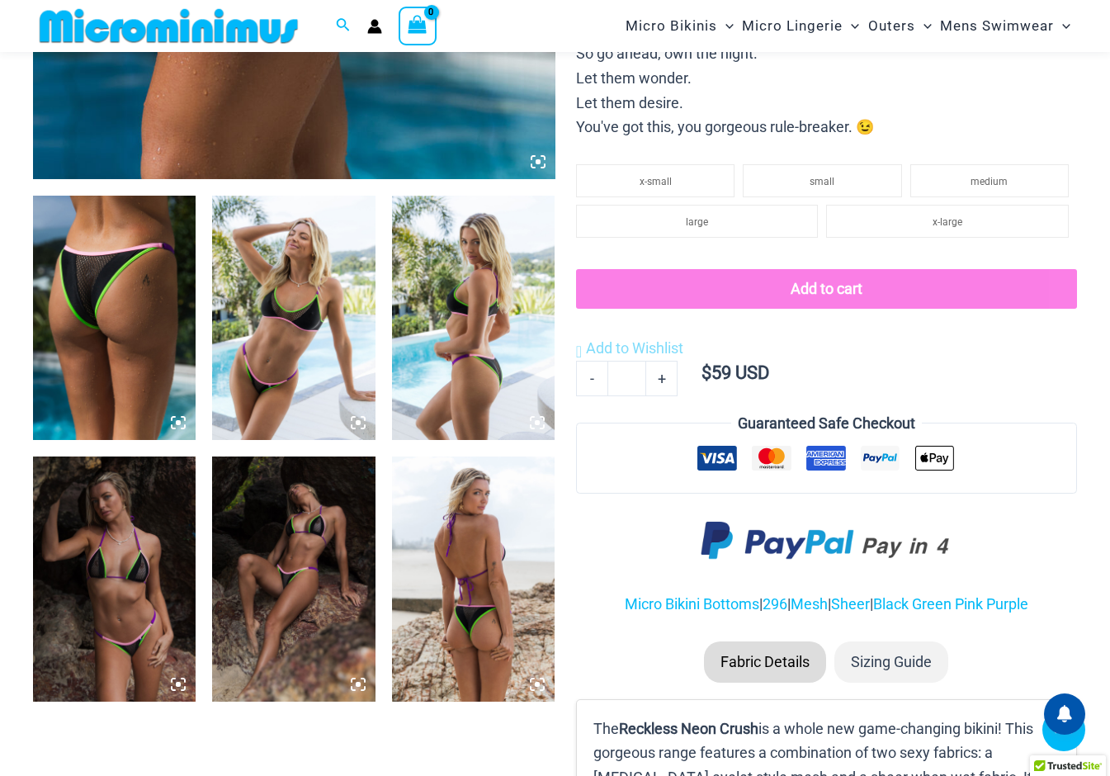
click at [461, 391] on img at bounding box center [473, 318] width 163 height 244
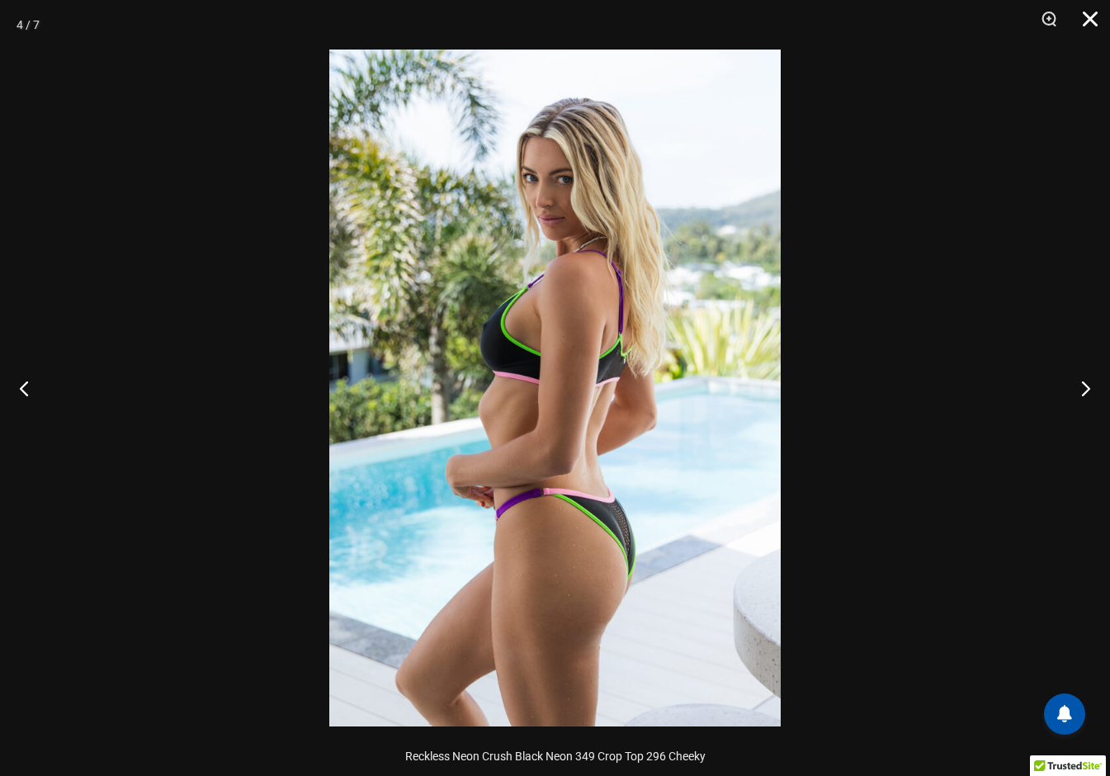
click at [1090, 13] on button "Close" at bounding box center [1084, 25] width 41 height 50
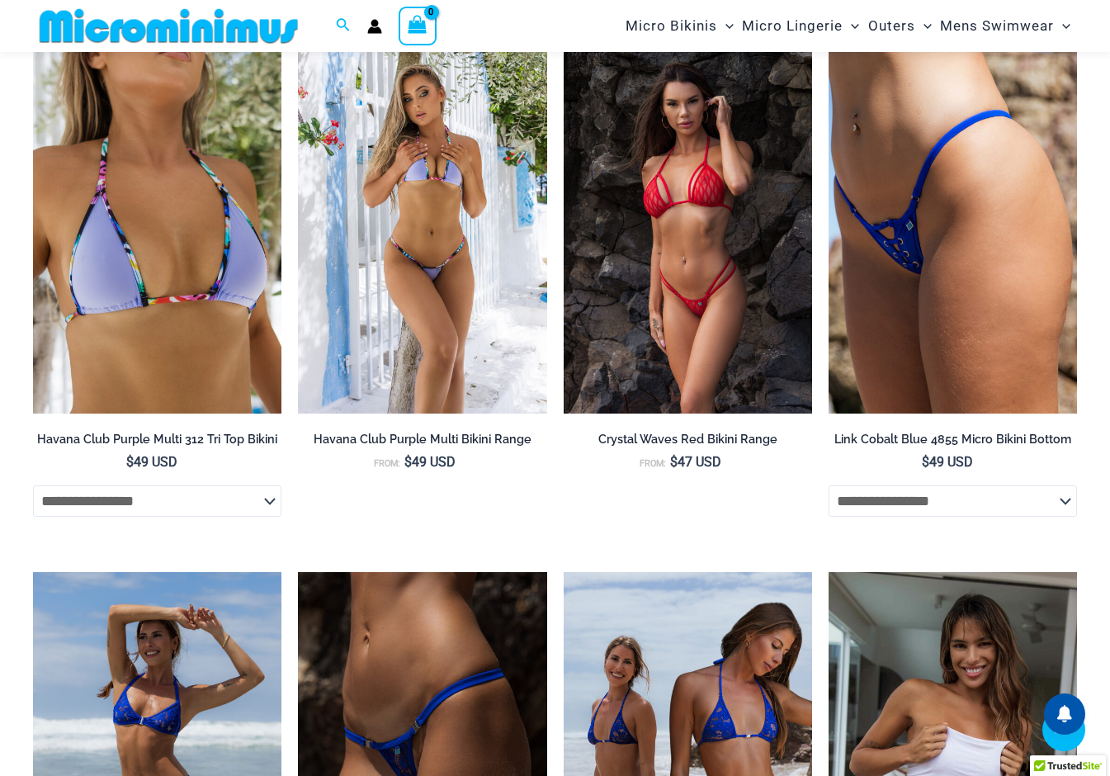
scroll to position [3936, 0]
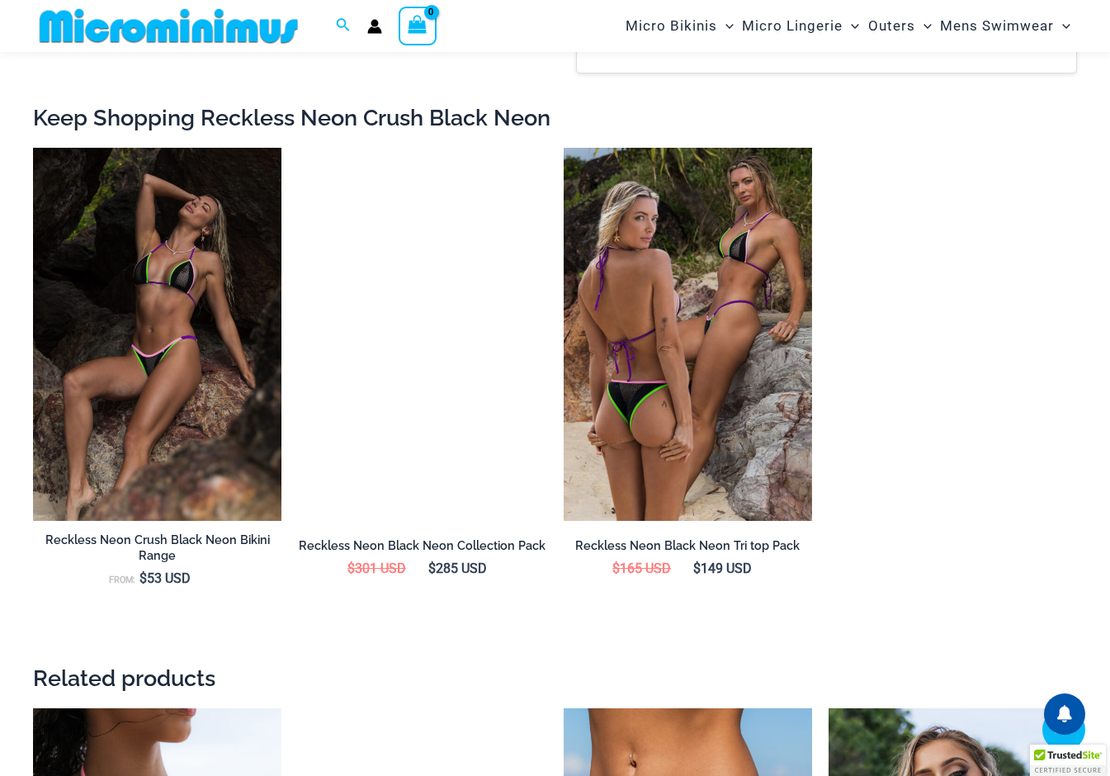
scroll to position [1677, 0]
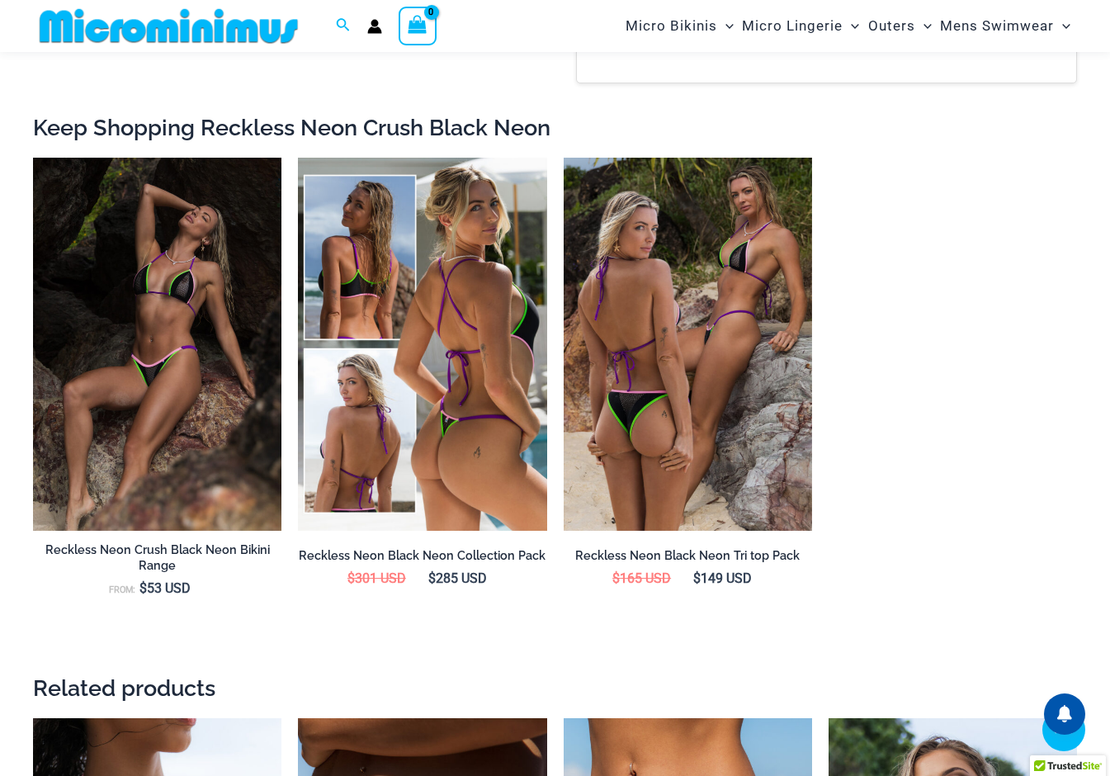
click at [527, 548] on h2 "Reckless Neon Black Neon Collection Pack" at bounding box center [422, 556] width 248 height 16
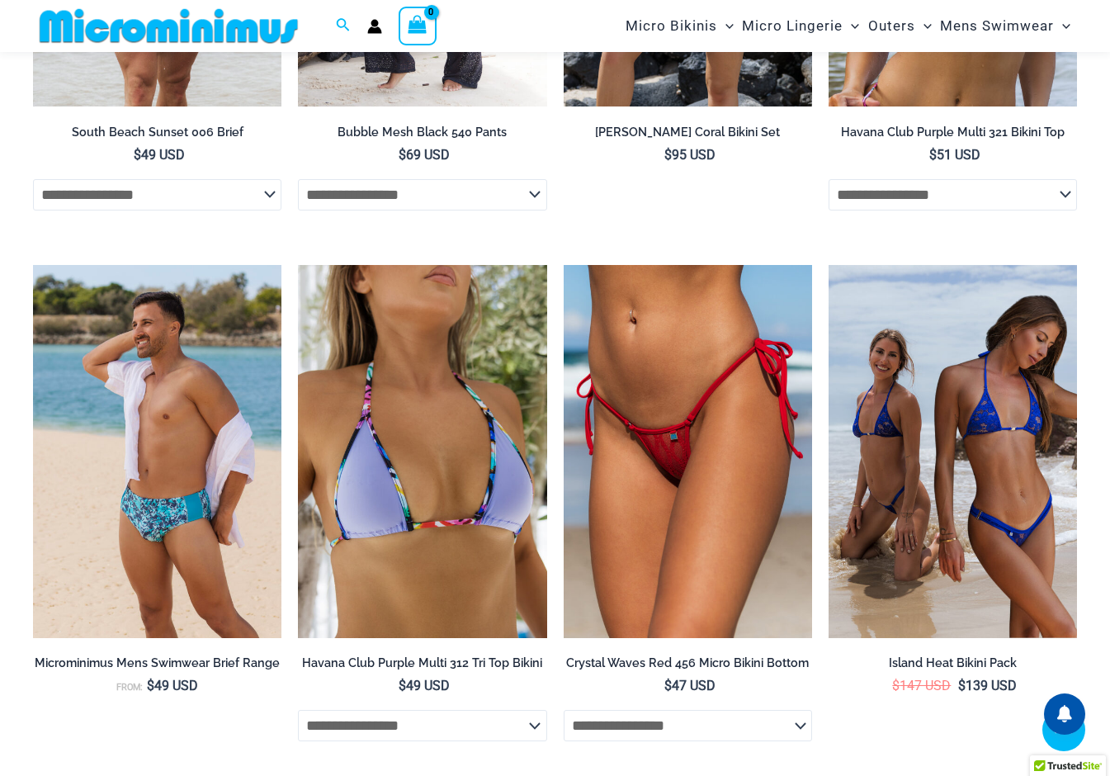
scroll to position [6334, 0]
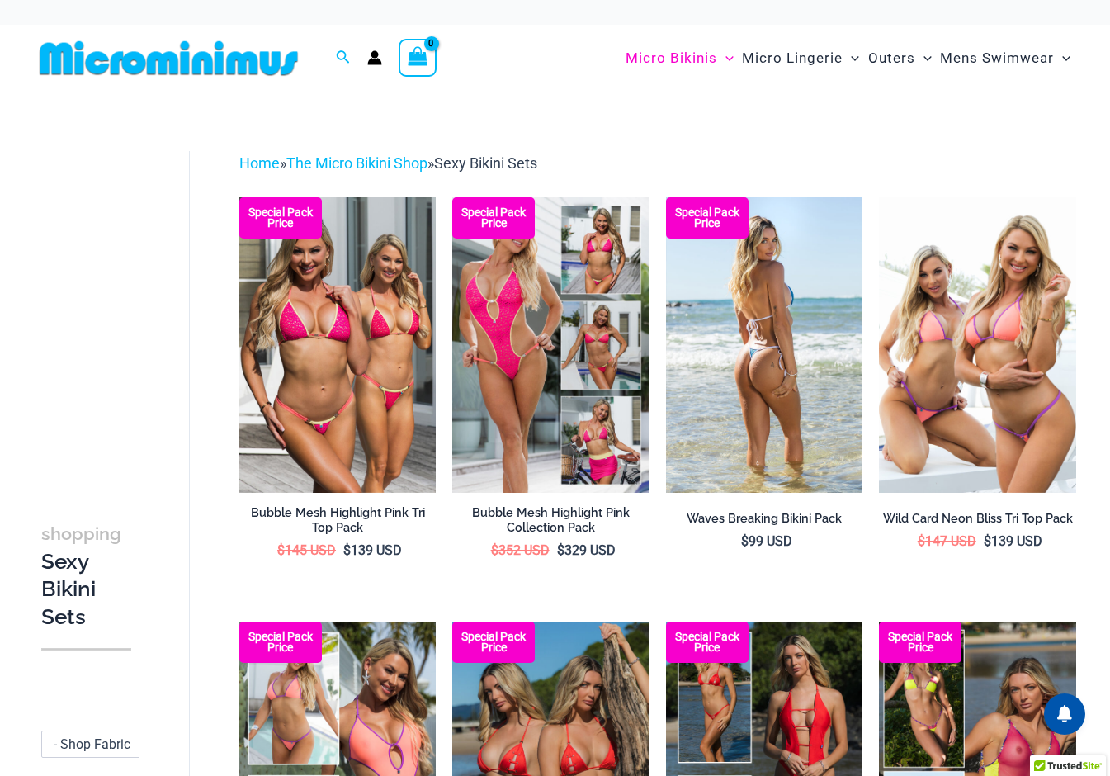
click at [767, 518] on h2 "Waves Breaking Bikini Pack" at bounding box center [764, 519] width 197 height 16
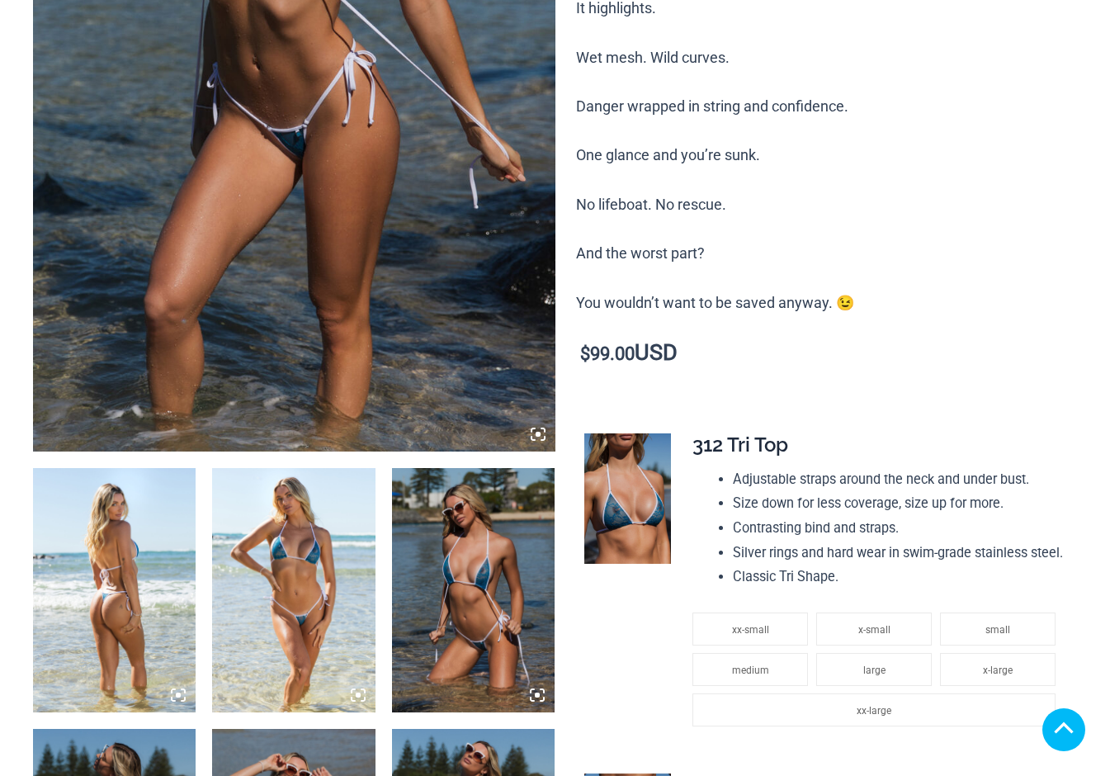
scroll to position [497, 0]
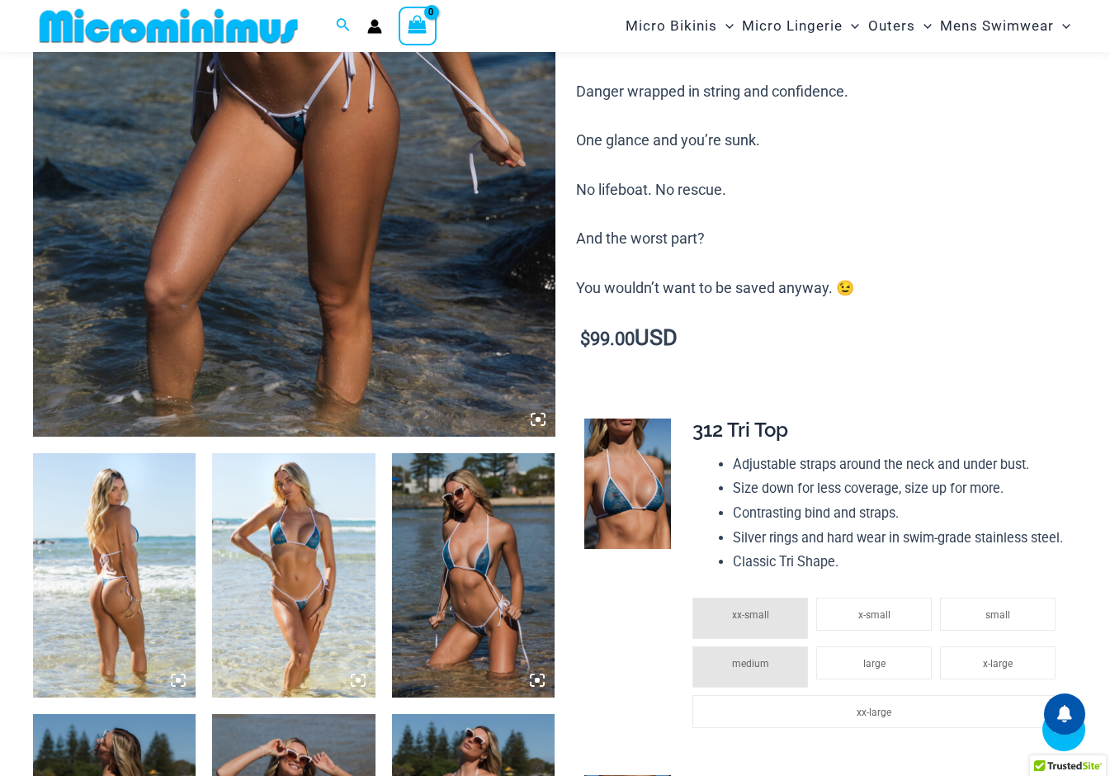
click at [179, 677] on icon at bounding box center [178, 679] width 5 height 5
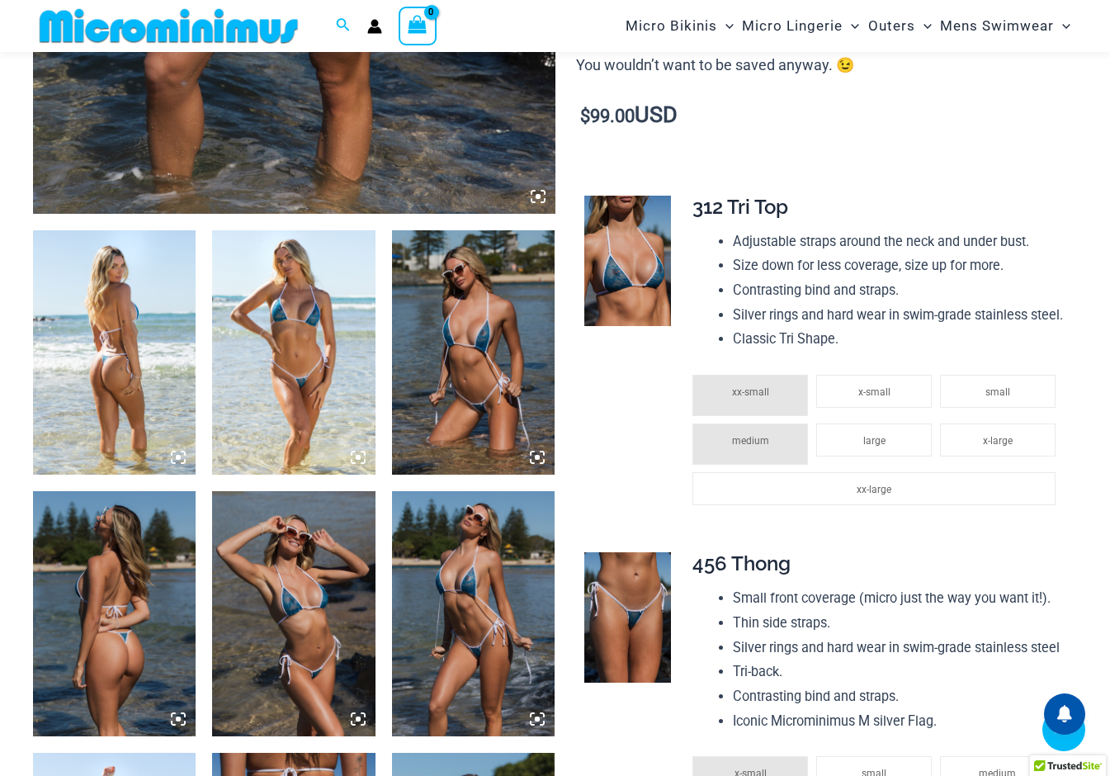
click at [177, 452] on icon at bounding box center [178, 457] width 15 height 15
